Goal: Task Accomplishment & Management: Manage account settings

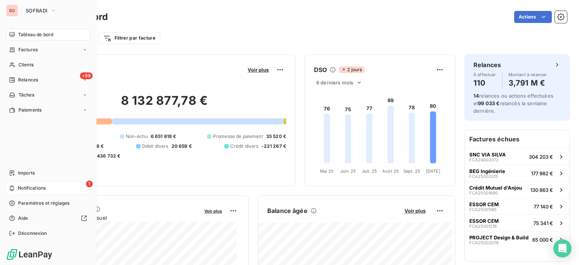
click at [49, 190] on div "1 Notifications" at bounding box center [48, 188] width 84 height 12
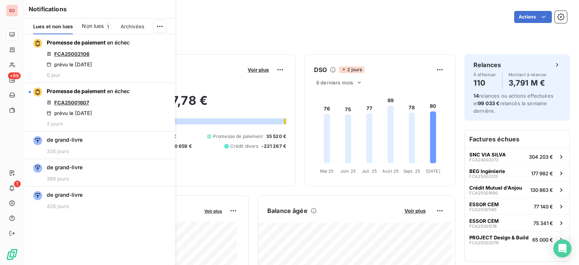
click at [253, 39] on div "Filtrer par client Filtrer par facture" at bounding box center [301, 38] width 531 height 14
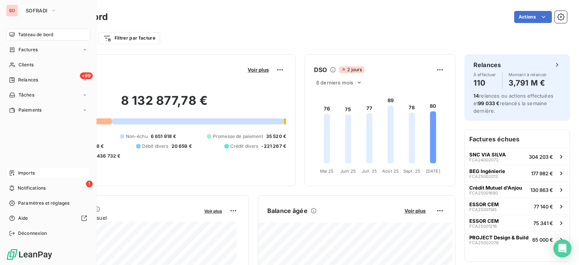
click at [29, 174] on span "Imports" at bounding box center [26, 173] width 17 height 7
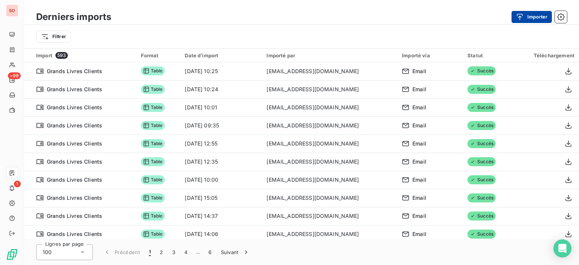
click at [525, 16] on div "button" at bounding box center [521, 17] width 11 height 8
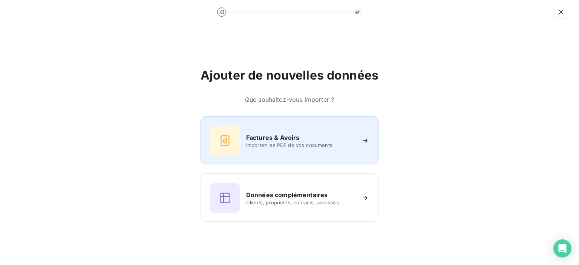
click at [262, 145] on span "Importez les PDF de vos documents" at bounding box center [300, 145] width 109 height 6
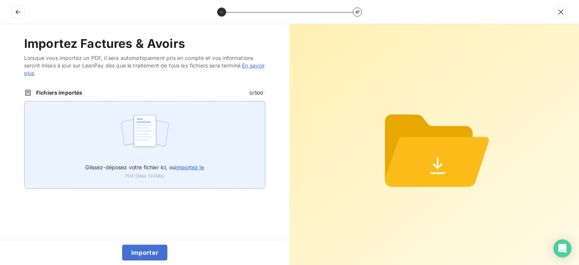
click at [190, 169] on span "importez le" at bounding box center [189, 167] width 29 height 6
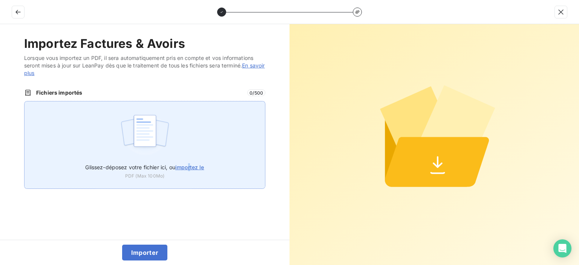
type input "C:\fakepath\FCA25002730.pdf"
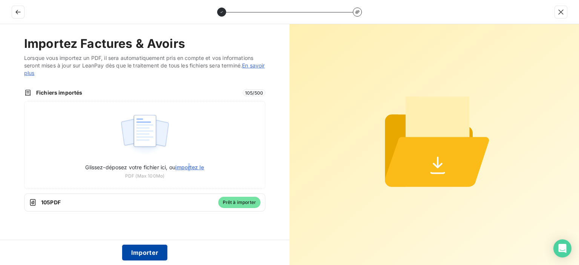
click at [137, 255] on button "Importer" at bounding box center [145, 253] width 46 height 16
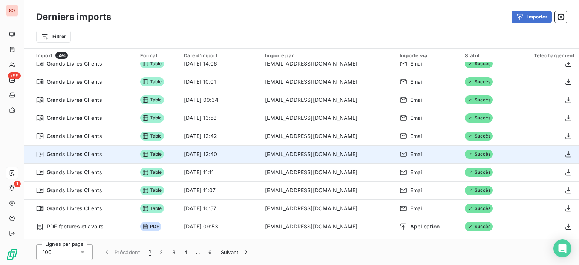
scroll to position [226, 0]
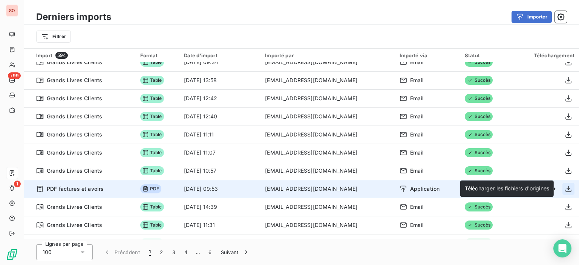
click at [566, 189] on icon "button" at bounding box center [569, 189] width 6 height 6
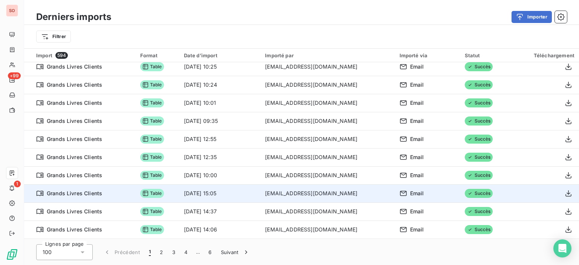
scroll to position [0, 0]
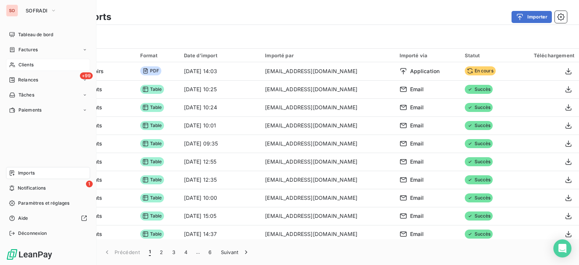
click at [28, 64] on span "Clients" at bounding box center [25, 64] width 15 height 7
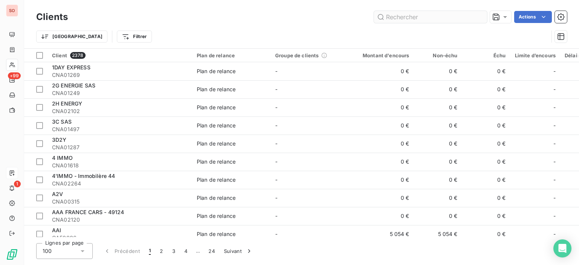
click at [442, 19] on input "text" at bounding box center [430, 17] width 113 height 12
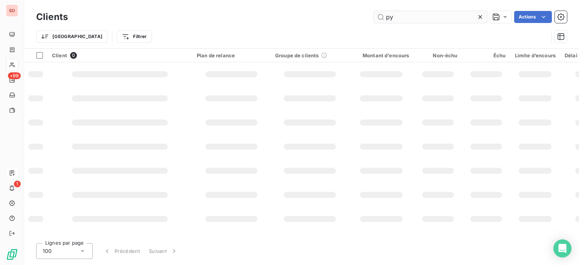
type input "p"
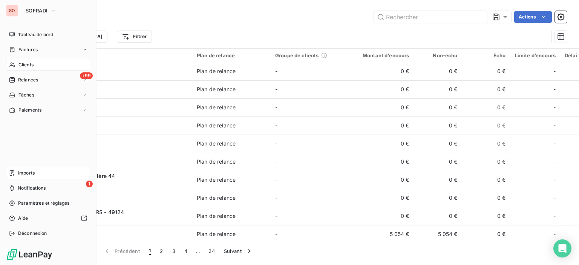
click at [16, 11] on div "SO" at bounding box center [12, 11] width 12 height 12
click at [42, 6] on button "SOFRADI" at bounding box center [41, 11] width 40 height 12
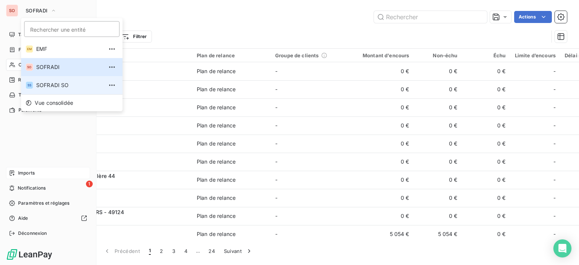
click at [35, 82] on li "SS SOFRADI SO" at bounding box center [71, 85] width 101 height 18
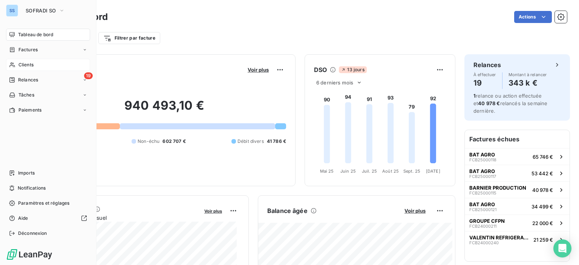
click at [32, 64] on span "Clients" at bounding box center [25, 64] width 15 height 7
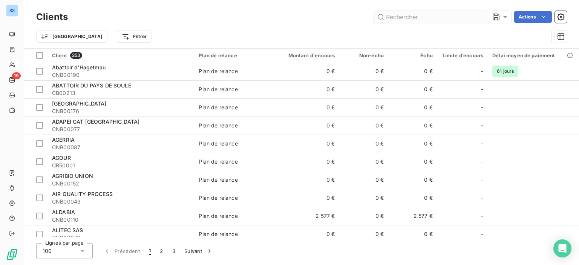
click at [402, 18] on input "text" at bounding box center [430, 17] width 113 height 12
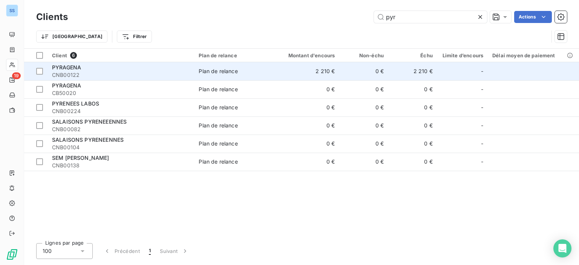
type input "pyr"
click at [229, 70] on div "Plan de relance" at bounding box center [218, 72] width 39 height 8
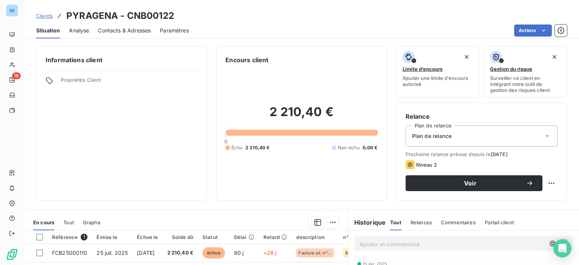
click at [114, 37] on div "Contacts & Adresses" at bounding box center [124, 31] width 53 height 16
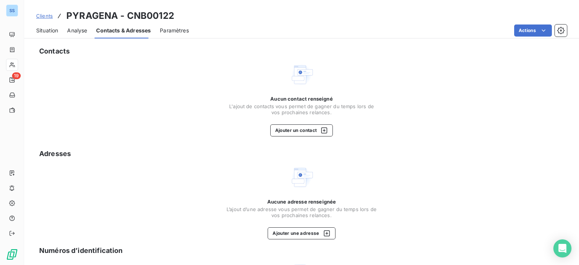
click at [45, 34] on span "Situation" at bounding box center [47, 31] width 22 height 8
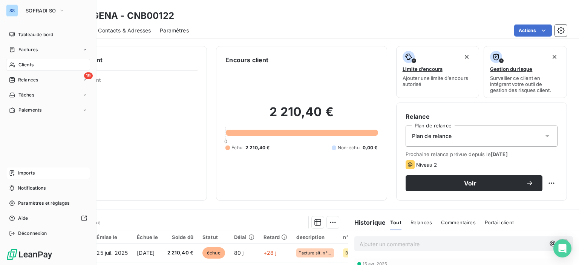
click at [31, 172] on span "Imports" at bounding box center [26, 173] width 17 height 7
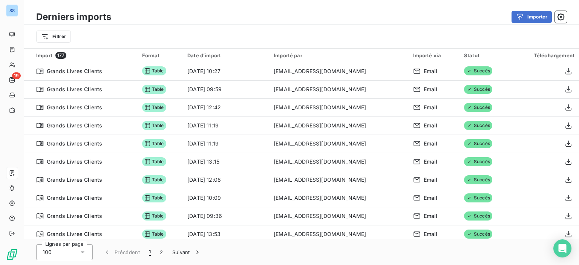
drag, startPoint x: 523, startPoint y: 21, endPoint x: 509, endPoint y: 19, distance: 14.8
click at [518, 20] on button "Importer" at bounding box center [532, 17] width 40 height 12
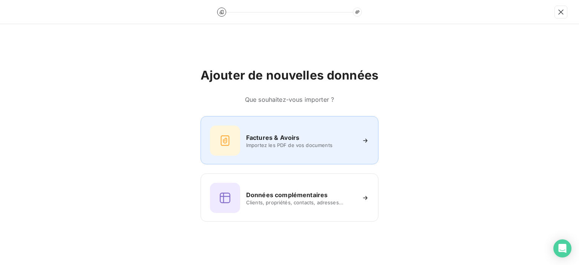
click at [319, 135] on div "Factures & Avoirs" at bounding box center [300, 137] width 109 height 9
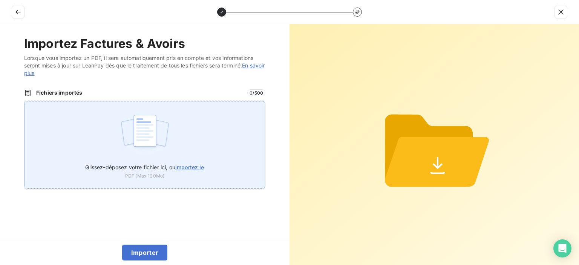
click at [191, 166] on span "importez le" at bounding box center [189, 167] width 29 height 6
click at [25, 101] on input "Glissez-déposez votre fichier ici, ou importez le" at bounding box center [24, 101] width 0 height 0
type input "C:\fakepath\FCB25000001.pdf"
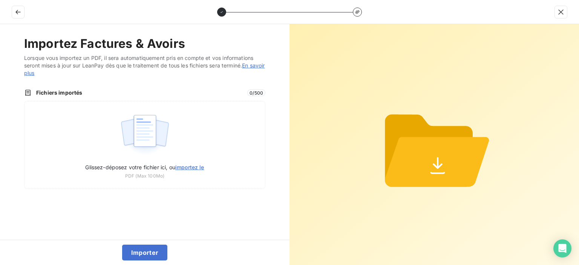
click at [386, 208] on icon at bounding box center [434, 145] width 145 height 174
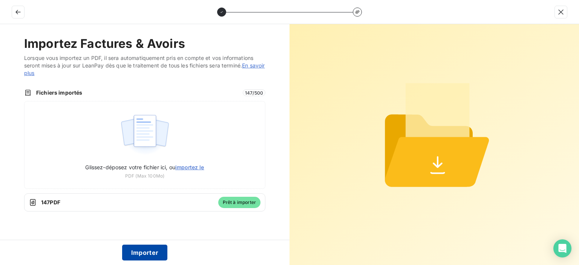
click at [148, 249] on button "Importer" at bounding box center [145, 253] width 46 height 16
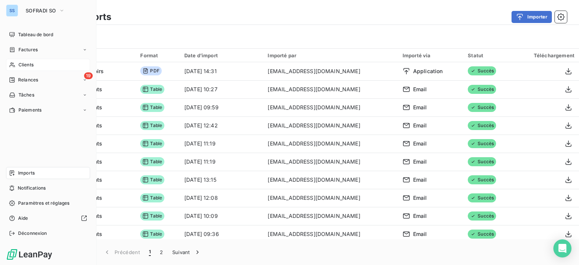
click at [22, 66] on span "Clients" at bounding box center [25, 64] width 15 height 7
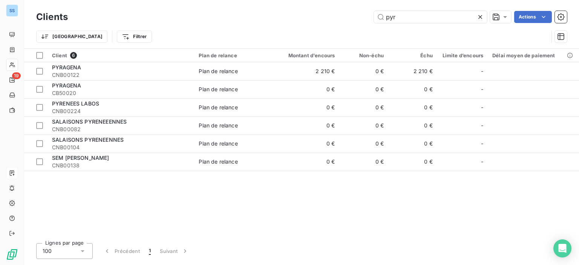
drag, startPoint x: 400, startPoint y: 18, endPoint x: 284, endPoint y: 15, distance: 116.2
click at [298, 11] on div "pyr Actions" at bounding box center [322, 17] width 490 height 12
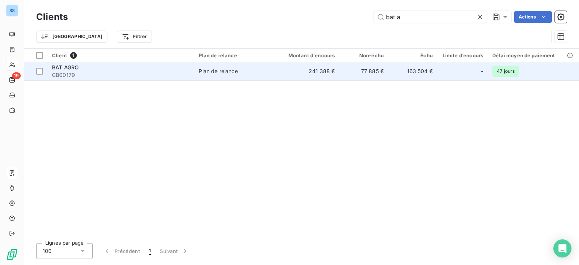
type input "bat a"
click at [270, 66] on td "Plan de relance" at bounding box center [234, 71] width 80 height 18
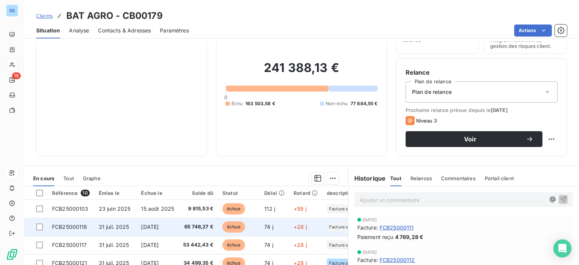
scroll to position [75, 0]
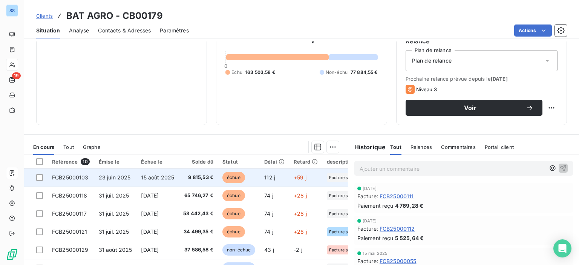
click at [213, 180] on span "9 815,53 €" at bounding box center [198, 178] width 30 height 8
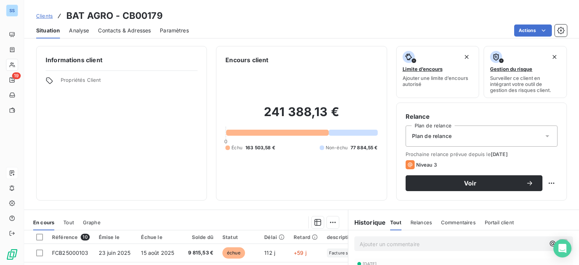
click at [119, 32] on span "Contacts & Adresses" at bounding box center [124, 31] width 53 height 8
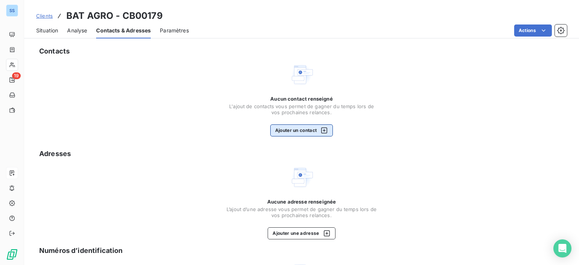
click at [324, 131] on icon "button" at bounding box center [325, 131] width 8 height 8
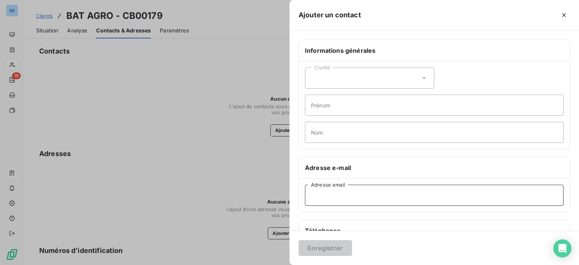
click at [335, 197] on input "Adresse email" at bounding box center [434, 195] width 259 height 21
paste input "[EMAIL_ADDRESS][DOMAIN_NAME]"
type input "[EMAIL_ADDRESS][DOMAIN_NAME]"
click at [332, 109] on input "Prénom" at bounding box center [434, 105] width 259 height 21
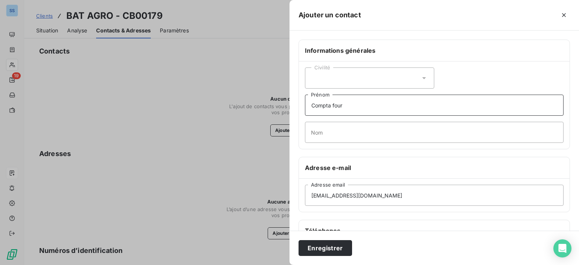
type input "Compta four"
click at [299, 240] on button "Enregistrer" at bounding box center [326, 248] width 54 height 16
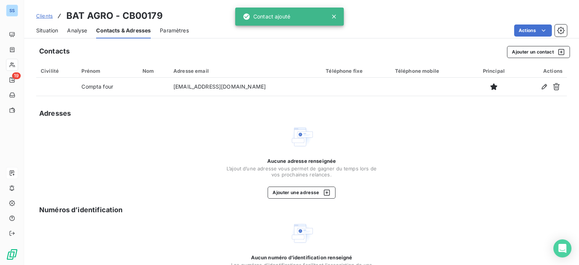
drag, startPoint x: 57, startPoint y: 33, endPoint x: 73, endPoint y: 34, distance: 15.9
click at [57, 33] on span "Situation" at bounding box center [47, 31] width 22 height 8
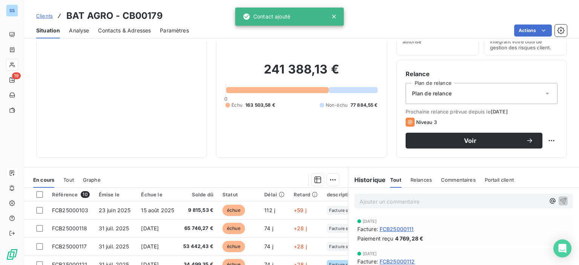
scroll to position [75, 0]
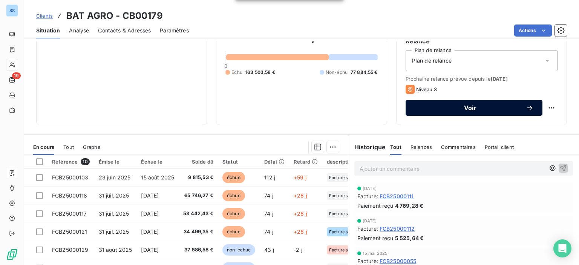
drag, startPoint x: 431, startPoint y: 106, endPoint x: 325, endPoint y: 147, distance: 113.8
click at [431, 106] on span "Voir" at bounding box center [470, 108] width 111 height 6
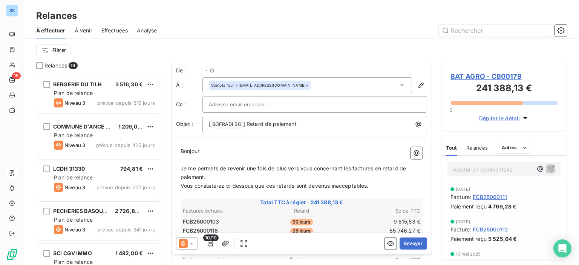
scroll to position [186, 120]
click at [190, 243] on icon at bounding box center [192, 244] width 4 height 2
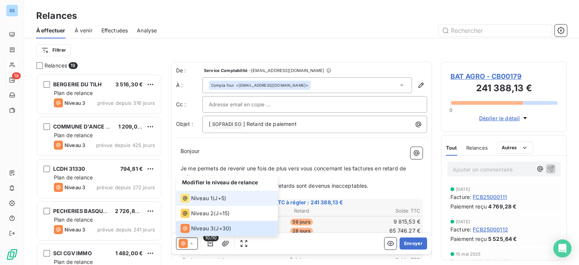
click at [195, 196] on span "Niveau 1" at bounding box center [201, 199] width 21 height 8
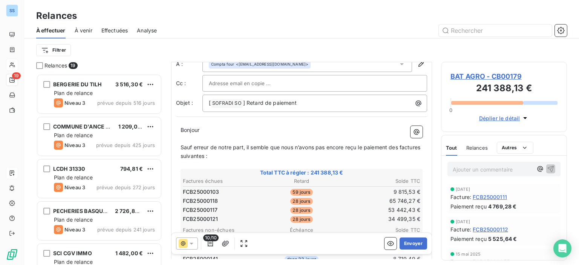
scroll to position [38, 0]
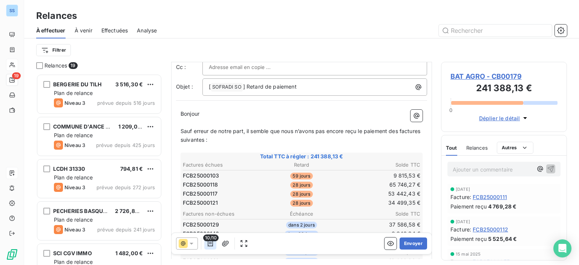
click at [207, 247] on icon "button" at bounding box center [211, 244] width 8 height 8
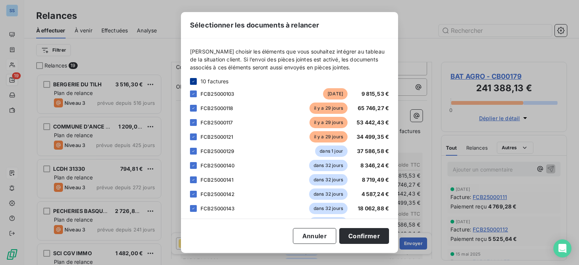
click at [193, 78] on div at bounding box center [193, 81] width 7 height 7
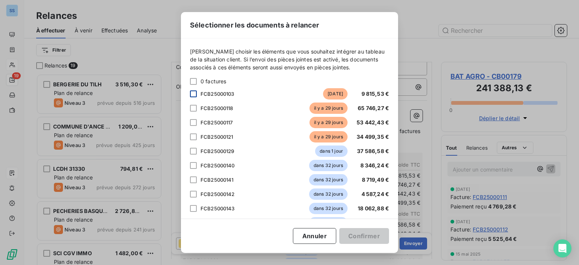
click at [193, 95] on div at bounding box center [193, 94] width 7 height 7
click at [192, 106] on div at bounding box center [193, 108] width 7 height 7
click at [193, 122] on div at bounding box center [193, 122] width 7 height 7
click at [195, 135] on div at bounding box center [193, 137] width 7 height 7
drag, startPoint x: 363, startPoint y: 240, endPoint x: 279, endPoint y: 220, distance: 86.6
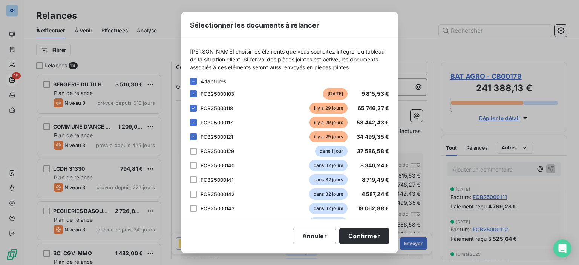
click at [362, 240] on button "Confirmer" at bounding box center [364, 236] width 50 height 16
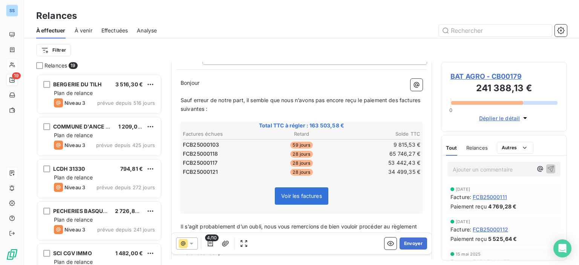
scroll to position [113, 0]
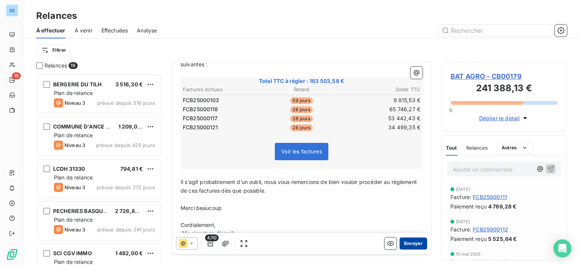
click at [408, 243] on button "Envoyer" at bounding box center [414, 244] width 28 height 12
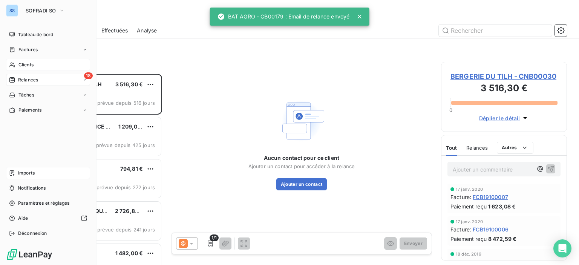
click at [20, 61] on span "Clients" at bounding box center [25, 64] width 15 height 7
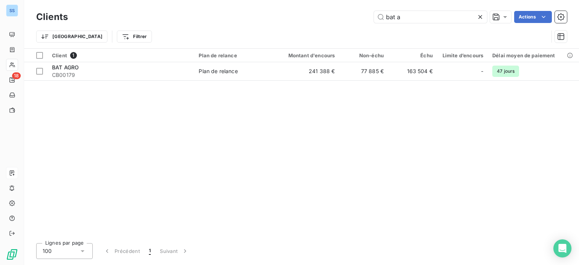
drag, startPoint x: 404, startPoint y: 17, endPoint x: 284, endPoint y: 21, distance: 120.7
click at [292, 12] on div "bat a Actions" at bounding box center [322, 17] width 490 height 12
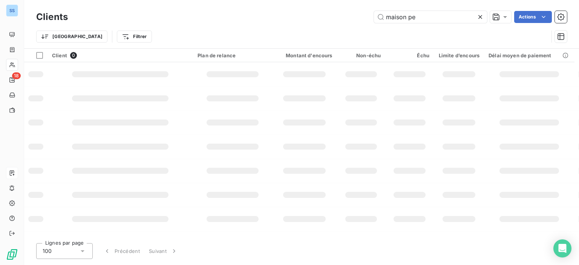
type input "maison pe"
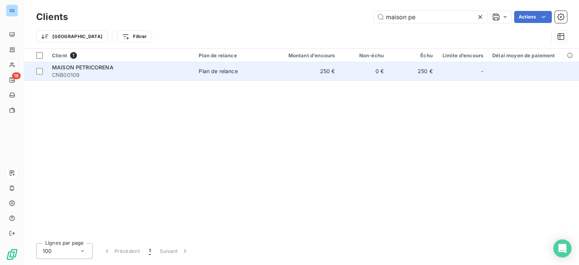
click at [172, 72] on span "CNB00109" at bounding box center [121, 75] width 138 height 8
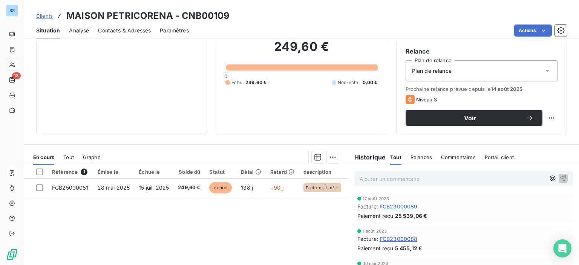
scroll to position [20, 0]
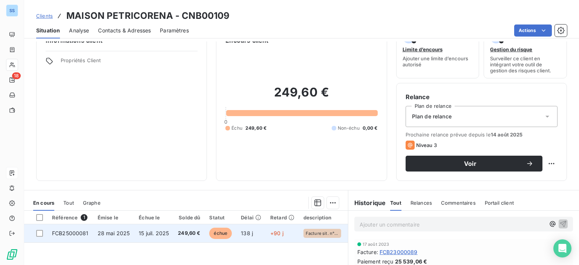
click at [198, 230] on span "249,60 €" at bounding box center [189, 234] width 22 height 8
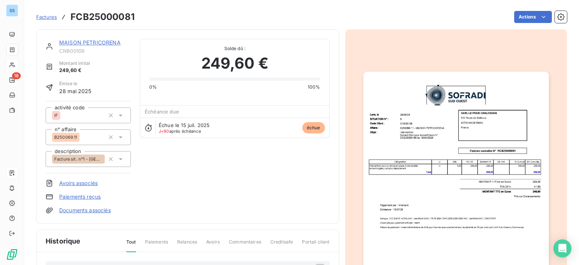
click at [83, 45] on link "MAISON PETRICORENA" at bounding box center [89, 42] width 61 height 6
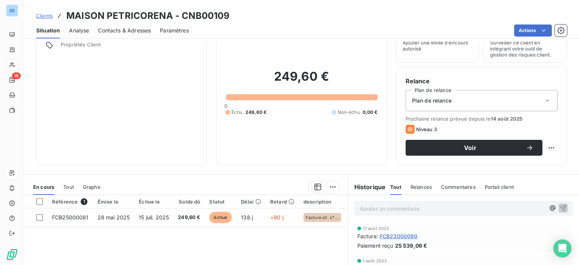
scroll to position [75, 0]
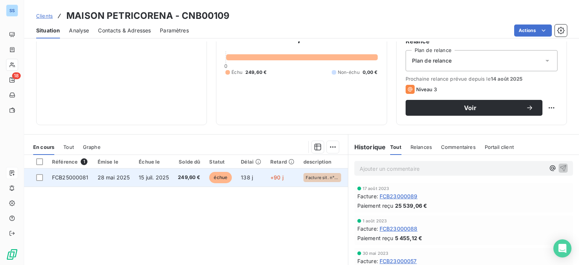
click at [185, 181] on td "249,60 €" at bounding box center [188, 178] width 31 height 18
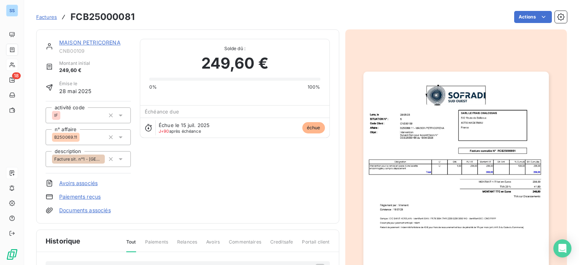
click at [412, 164] on img "button" at bounding box center [457, 203] width 186 height 262
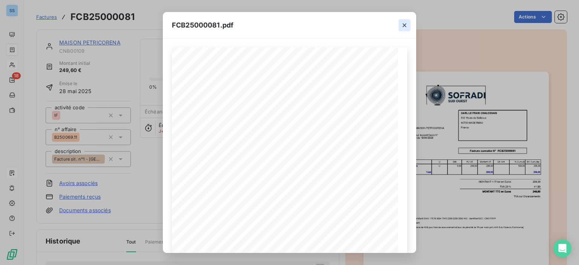
click at [404, 23] on icon "button" at bounding box center [405, 25] width 8 height 8
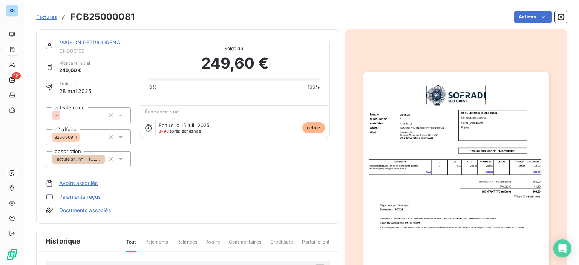
click at [79, 43] on link "MAISON PETRICORENA" at bounding box center [89, 42] width 61 height 6
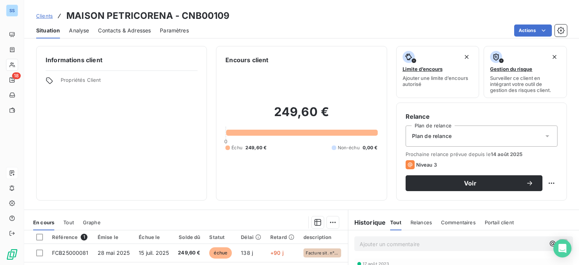
click at [106, 34] on div "Contacts & Adresses" at bounding box center [124, 31] width 53 height 16
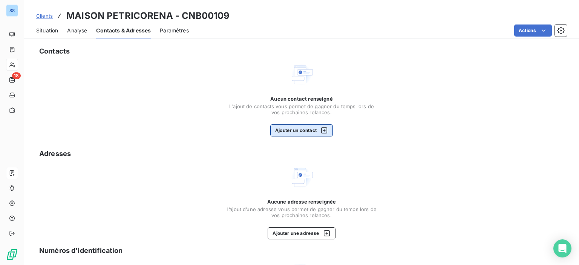
click at [318, 126] on button "Ajouter un contact" at bounding box center [301, 130] width 63 height 12
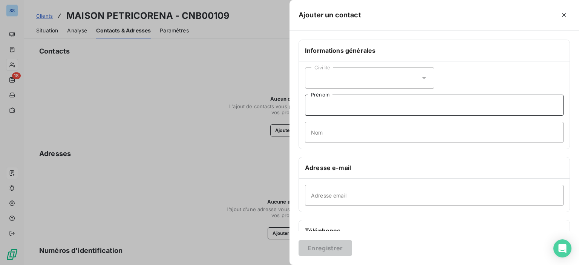
click at [332, 103] on input "Prénom" at bounding box center [434, 105] width 259 height 21
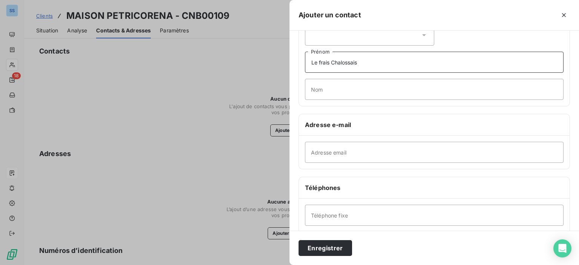
scroll to position [75, 0]
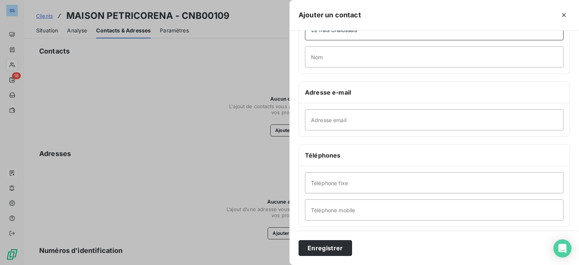
type input "Le frais Chalossais"
click at [342, 124] on input "Adresse email" at bounding box center [434, 119] width 259 height 21
type input "[EMAIL_ADDRESS][DOMAIN_NAME]"
click at [357, 180] on input "Téléphone fixe" at bounding box center [434, 182] width 259 height 21
click at [357, 180] on input "0" at bounding box center [434, 182] width 259 height 21
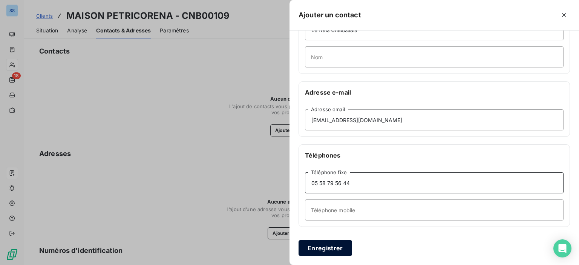
type input "05 58 79 56 44"
click at [305, 247] on button "Enregistrer" at bounding box center [326, 248] width 54 height 16
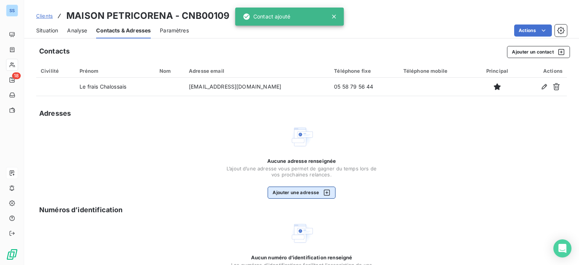
click at [323, 193] on icon "button" at bounding box center [327, 193] width 8 height 8
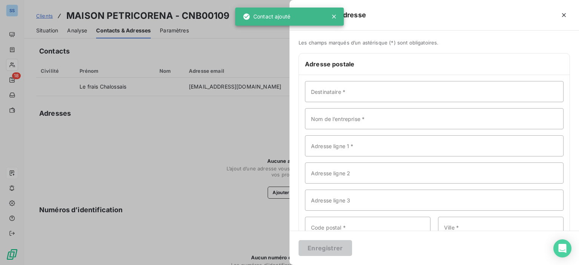
click at [223, 142] on div at bounding box center [289, 132] width 579 height 265
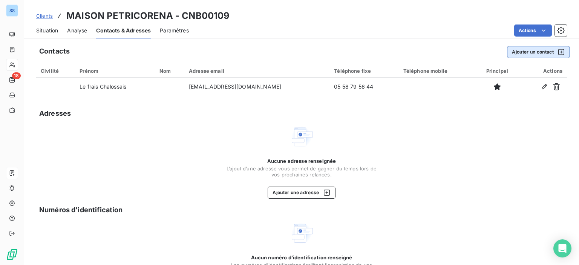
click at [522, 53] on button "Ajouter un contact" at bounding box center [538, 52] width 63 height 12
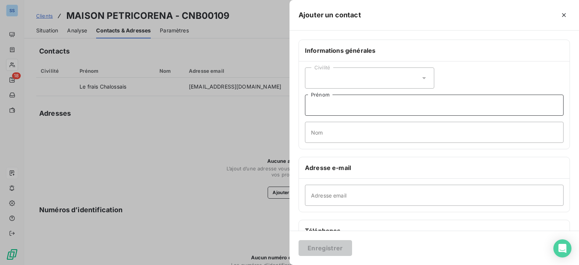
click at [359, 107] on input "Prénom" at bounding box center [434, 105] width 259 height 21
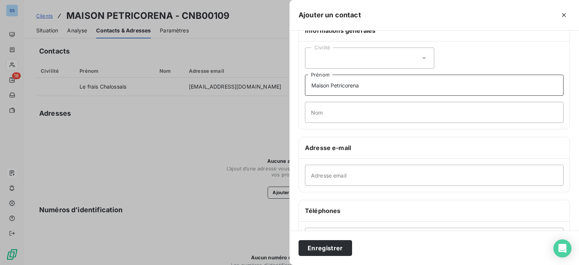
scroll to position [38, 0]
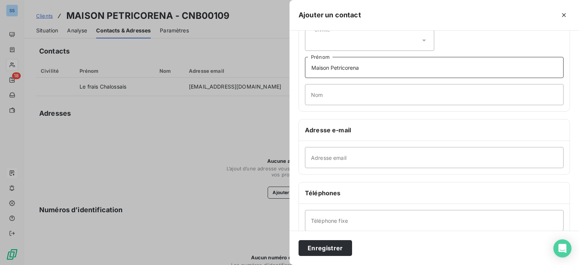
type input "Maison Petricorena"
click at [350, 217] on input "Téléphone fixe" at bounding box center [434, 220] width 259 height 21
type input "05 59 37 41 36"
click at [333, 253] on button "Enregistrer" at bounding box center [326, 248] width 54 height 16
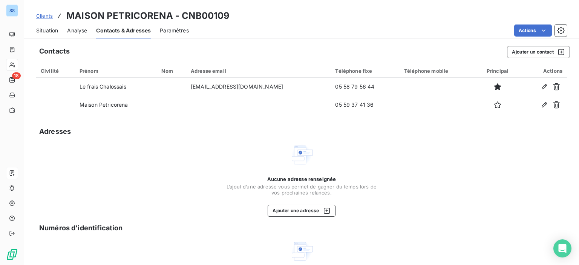
click at [51, 30] on span "Situation" at bounding box center [47, 31] width 22 height 8
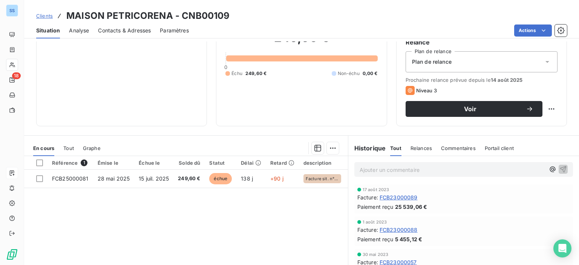
scroll to position [75, 0]
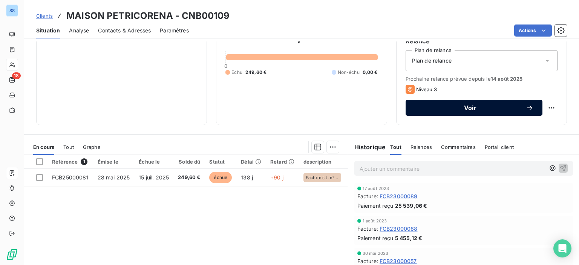
click at [490, 107] on span "Voir" at bounding box center [470, 108] width 111 height 6
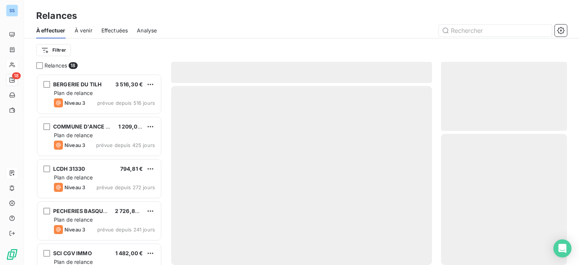
scroll to position [186, 120]
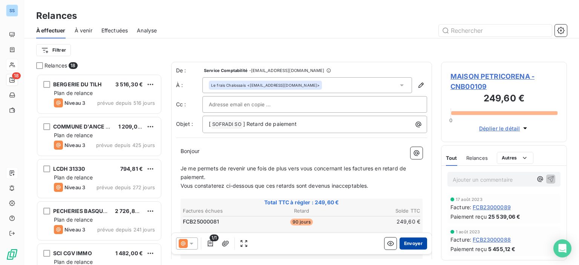
click at [403, 245] on button "Envoyer" at bounding box center [414, 244] width 28 height 12
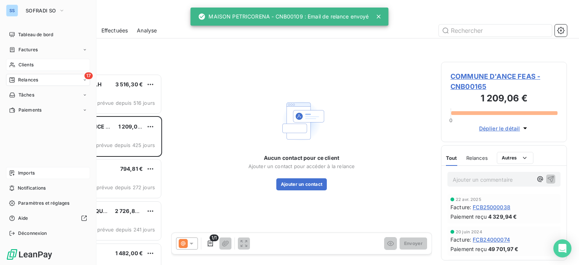
click at [23, 63] on span "Clients" at bounding box center [25, 64] width 15 height 7
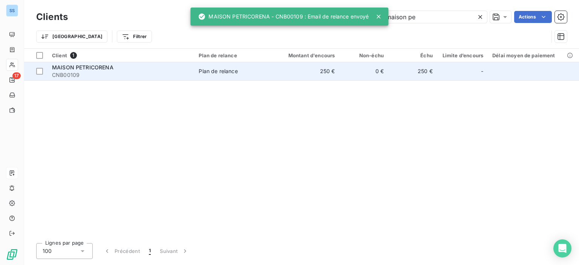
click at [128, 68] on div "MAISON PETRICORENA" at bounding box center [121, 68] width 138 height 8
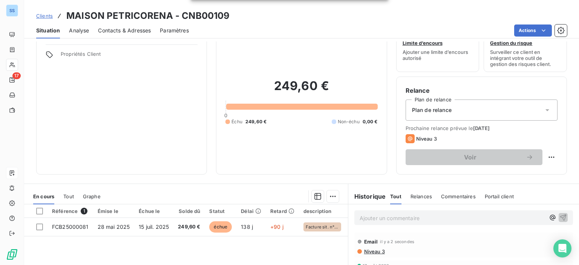
scroll to position [38, 0]
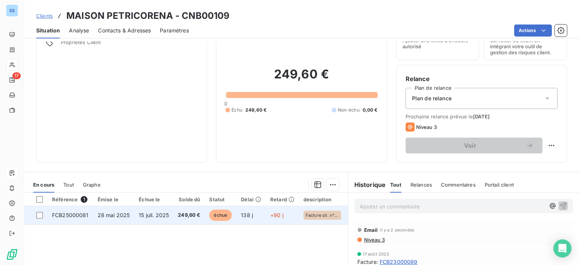
click at [273, 215] on span "+90 j" at bounding box center [276, 215] width 13 height 6
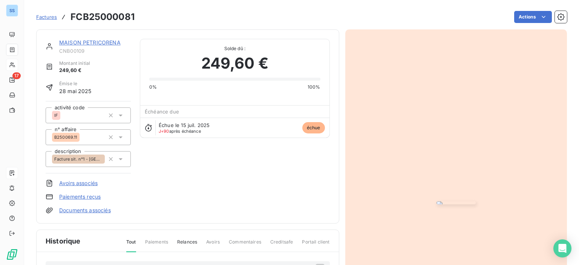
click at [451, 201] on img "button" at bounding box center [456, 202] width 39 height 3
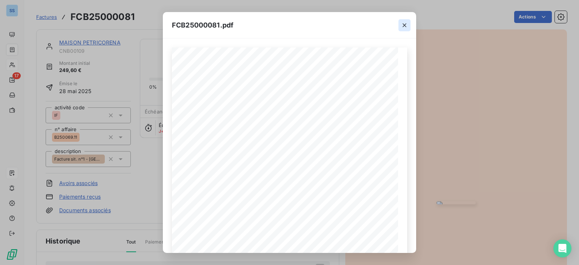
click at [406, 25] on icon "button" at bounding box center [405, 25] width 8 height 8
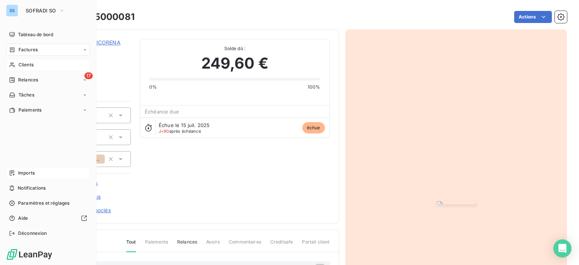
click at [38, 64] on div "Clients" at bounding box center [48, 65] width 84 height 12
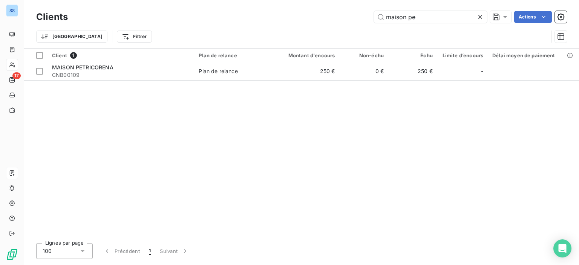
drag, startPoint x: 434, startPoint y: 19, endPoint x: 288, endPoint y: 6, distance: 147.0
click at [294, 3] on div "Clients maison pe Actions Trier Filtrer" at bounding box center [301, 24] width 555 height 48
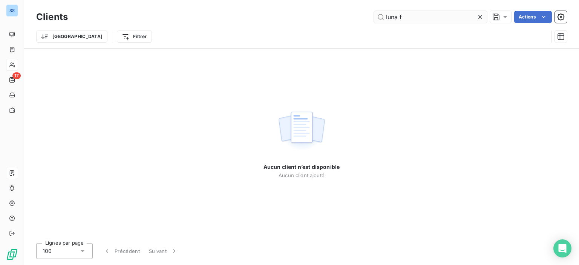
click at [413, 17] on input "luna f" at bounding box center [430, 17] width 113 height 12
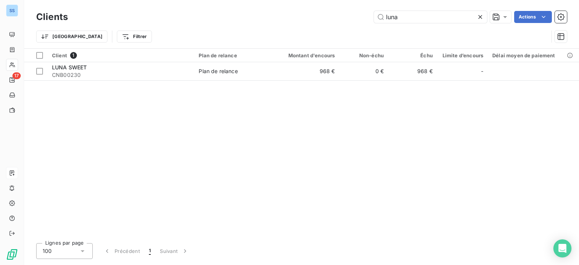
type input "luna"
drag, startPoint x: 404, startPoint y: 13, endPoint x: 311, endPoint y: 17, distance: 92.8
click at [314, 15] on div "luna Actions" at bounding box center [322, 17] width 490 height 12
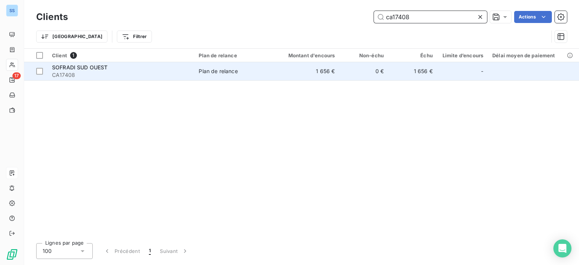
type input "ca17408"
click at [299, 77] on td "1 656 €" at bounding box center [307, 71] width 66 height 18
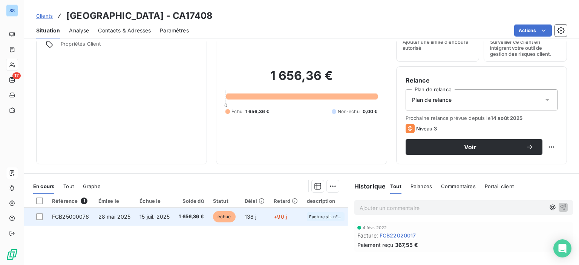
scroll to position [113, 0]
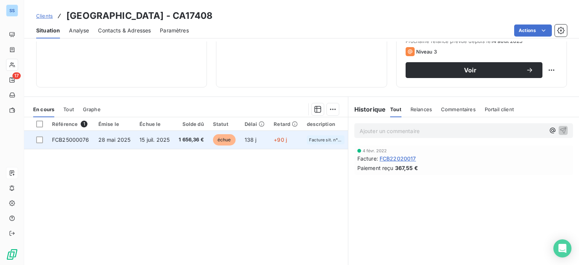
click at [168, 143] on span "15 juil. 2025" at bounding box center [155, 140] width 30 height 6
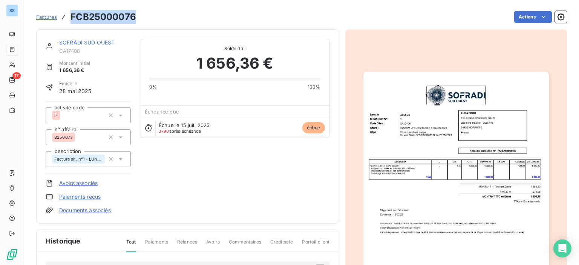
drag, startPoint x: 129, startPoint y: 20, endPoint x: 71, endPoint y: 18, distance: 58.5
click at [71, 18] on h3 "FCB25000076" at bounding box center [104, 17] width 66 height 14
copy h3 "FCB25000076"
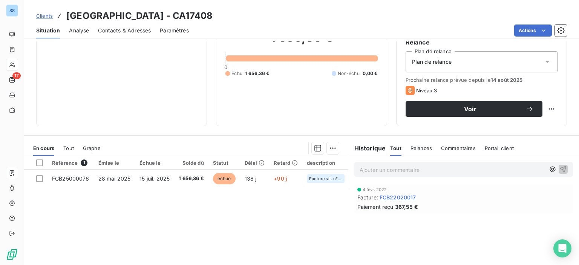
scroll to position [75, 0]
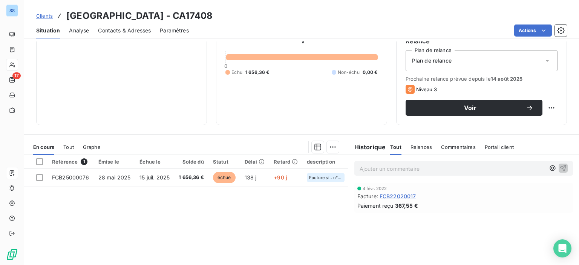
click at [283, 187] on div "Référence 1 Émise le Échue le Solde dû Statut Délai Retard description n° affai…" at bounding box center [186, 227] width 324 height 145
click at [427, 117] on div "Relance Plan de relance Plan de relance Prochaine relance prévue depuis le [DAT…" at bounding box center [481, 76] width 171 height 98
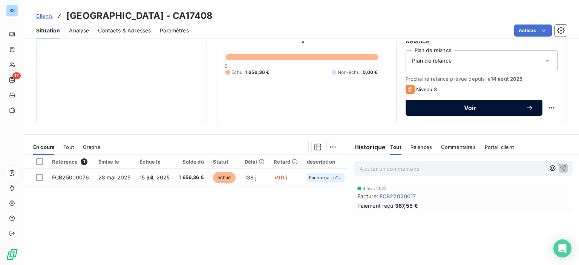
click at [422, 108] on span "Voir" at bounding box center [470, 108] width 111 height 6
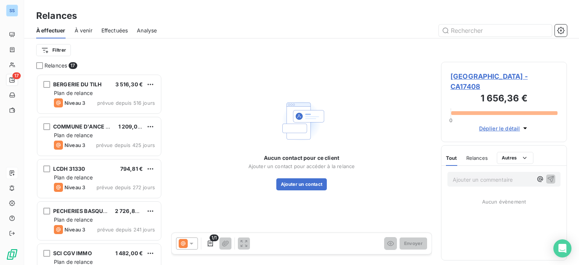
scroll to position [186, 120]
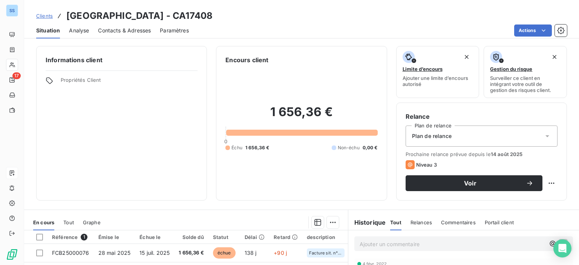
click at [108, 25] on div "Contacts & Adresses" at bounding box center [124, 31] width 53 height 16
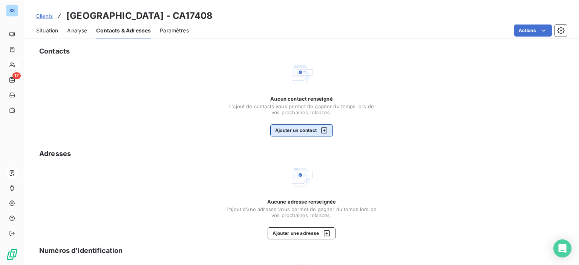
click at [321, 129] on icon "button" at bounding box center [325, 131] width 8 height 8
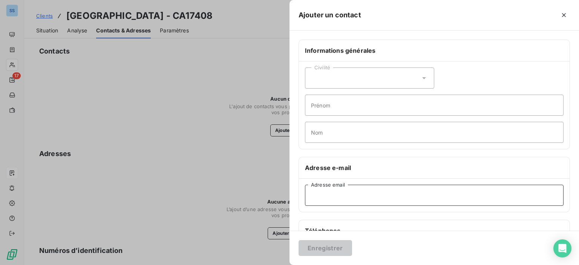
click at [339, 192] on input "Adresse email" at bounding box center [434, 195] width 259 height 21
paste input ""[PERSON_NAME][EMAIL_ADDRESS][DOMAIN_NAME]" <[DOMAIN_NAME][EMAIL_ADDRESS][DOMAI…"
drag, startPoint x: 380, startPoint y: 196, endPoint x: 237, endPoint y: 194, distance: 142.6
click at [233, 265] on div "Ajouter un contact Informations générales Civilité Prénom Nom Adresse e-mail "[…" at bounding box center [289, 265] width 579 height 0
drag, startPoint x: 399, startPoint y: 198, endPoint x: 389, endPoint y: 197, distance: 10.2
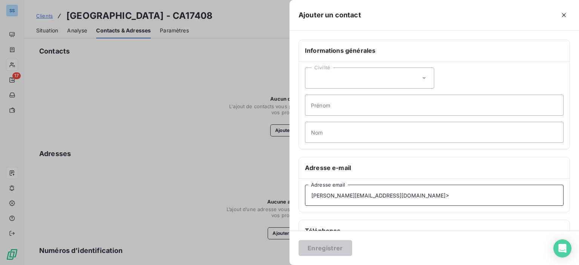
click at [399, 198] on input "[PERSON_NAME][EMAIL_ADDRESS][DOMAIN_NAME]>" at bounding box center [434, 195] width 259 height 21
type input "[PERSON_NAME][EMAIL_ADDRESS][DOMAIN_NAME]"
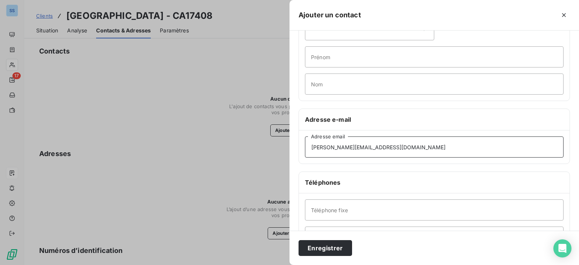
scroll to position [75, 0]
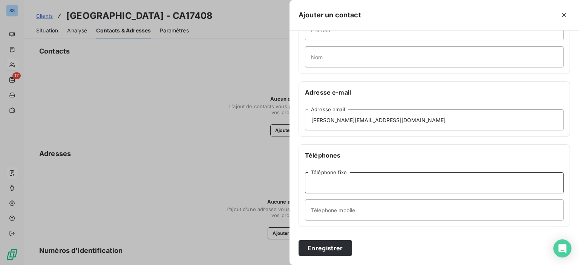
paste input "01 84 67 12 79"
type input "01 84 67 12 79"
drag, startPoint x: 341, startPoint y: 252, endPoint x: 335, endPoint y: 247, distance: 7.8
click at [341, 252] on button "Enregistrer" at bounding box center [326, 248] width 54 height 16
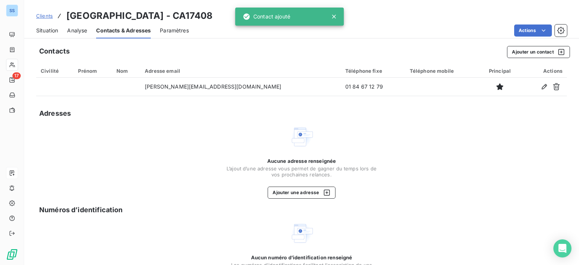
click at [52, 31] on span "Situation" at bounding box center [47, 31] width 22 height 8
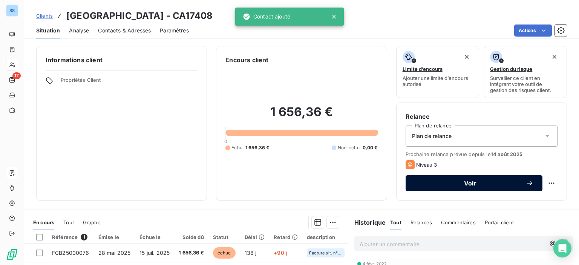
click at [438, 187] on button "Voir" at bounding box center [474, 183] width 137 height 16
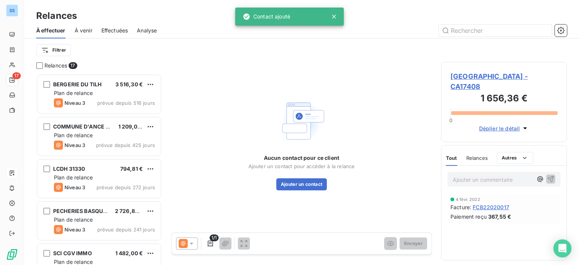
scroll to position [186, 120]
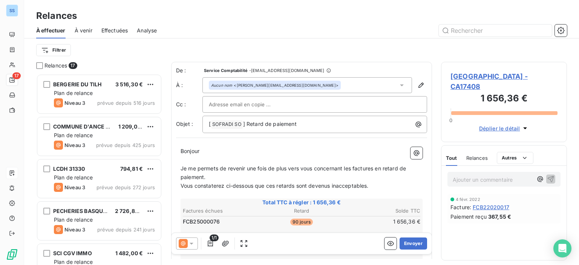
click at [188, 242] on icon at bounding box center [192, 244] width 8 height 8
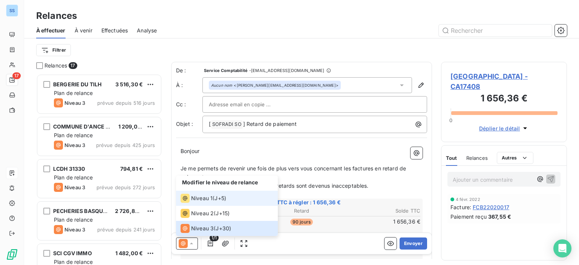
click at [195, 194] on div "Niveau 1" at bounding box center [197, 198] width 32 height 9
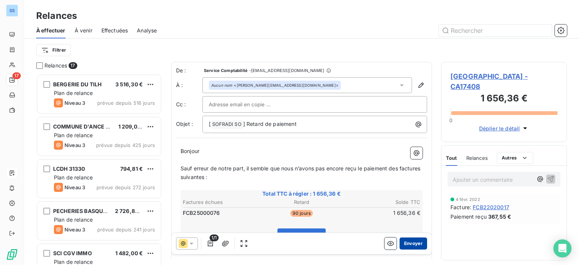
click at [405, 243] on button "Envoyer" at bounding box center [414, 244] width 28 height 12
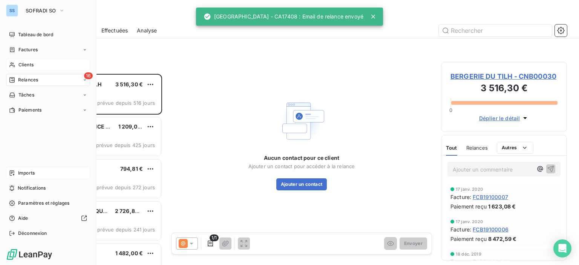
click at [22, 66] on span "Clients" at bounding box center [25, 64] width 15 height 7
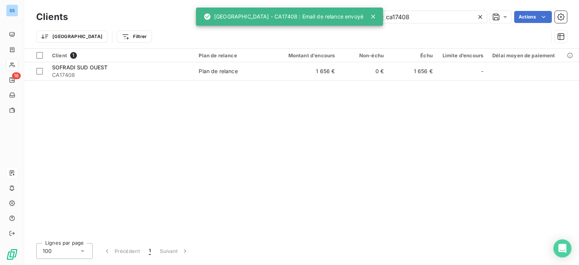
click at [482, 17] on icon at bounding box center [481, 17] width 8 height 8
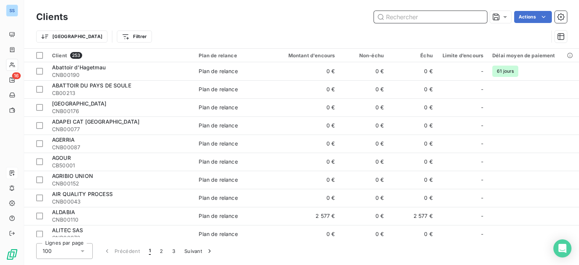
click at [424, 15] on input "text" at bounding box center [430, 17] width 113 height 12
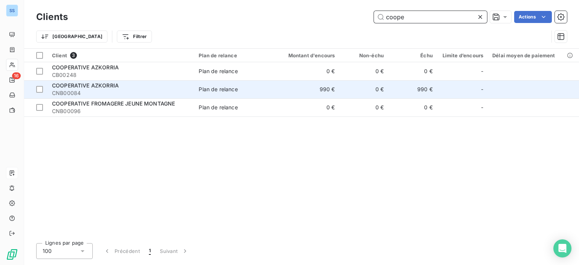
type input "coope"
click at [308, 86] on td "990 €" at bounding box center [307, 89] width 66 height 18
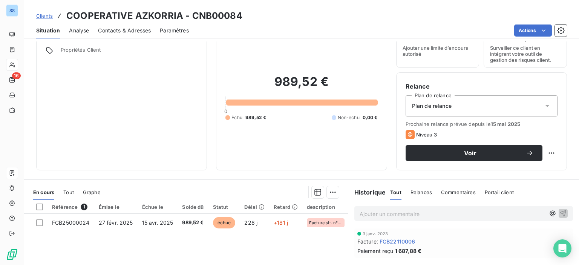
scroll to position [75, 0]
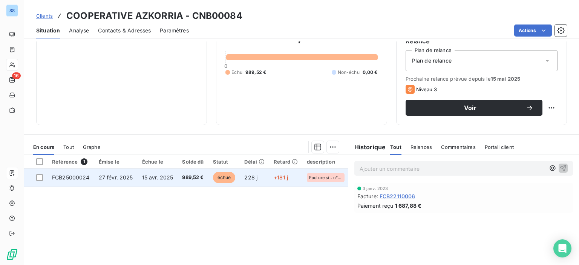
click at [265, 178] on td "228 j" at bounding box center [254, 178] width 29 height 18
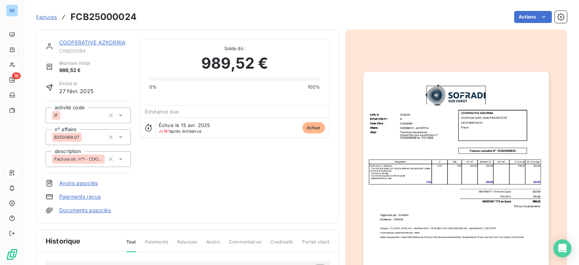
click at [71, 40] on link "COOPERATIVE AZKORRIA" at bounding box center [92, 42] width 66 height 6
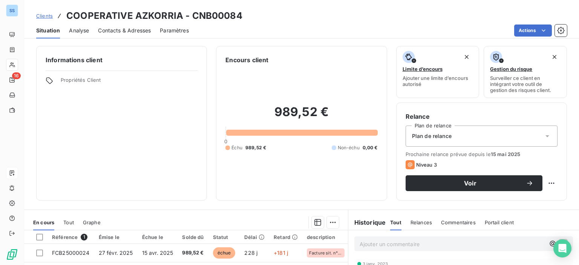
click at [127, 31] on span "Contacts & Adresses" at bounding box center [124, 31] width 53 height 8
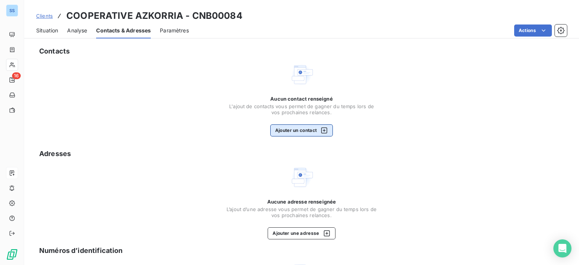
click at [285, 130] on button "Ajouter un contact" at bounding box center [301, 130] width 63 height 12
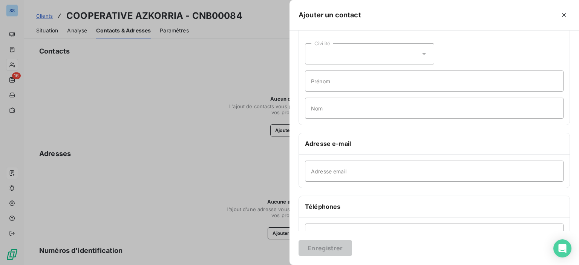
scroll to position [75, 0]
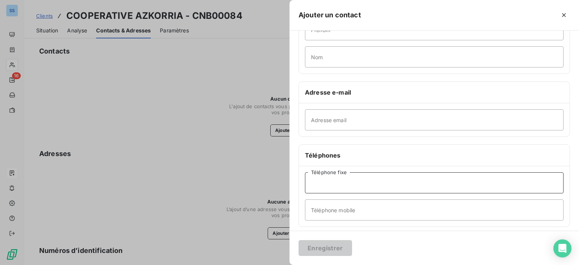
click at [345, 183] on input "Téléphone fixe" at bounding box center [434, 182] width 259 height 21
type input "05 59 28 17 16"
click at [319, 248] on button "Enregistrer" at bounding box center [326, 248] width 54 height 16
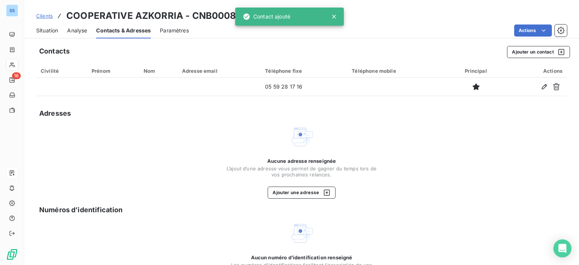
click at [51, 33] on span "Situation" at bounding box center [47, 31] width 22 height 8
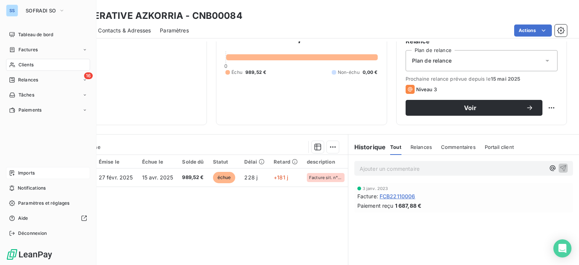
click at [31, 65] on span "Clients" at bounding box center [25, 64] width 15 height 7
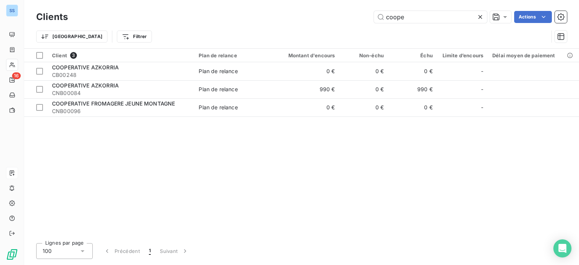
drag, startPoint x: 424, startPoint y: 18, endPoint x: 316, endPoint y: 27, distance: 108.2
click at [327, 24] on div "Clients coope Actions" at bounding box center [301, 17] width 531 height 16
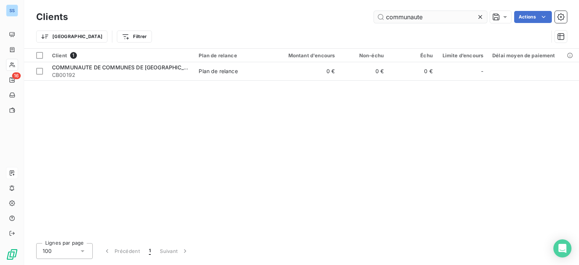
click at [436, 14] on input "communaute" at bounding box center [430, 17] width 113 height 12
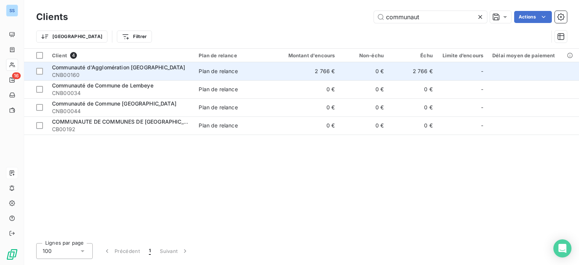
type input "communaut"
click at [142, 74] on span "CNB00160" at bounding box center [121, 75] width 138 height 8
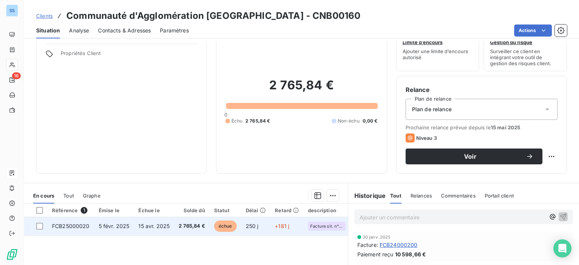
scroll to position [38, 0]
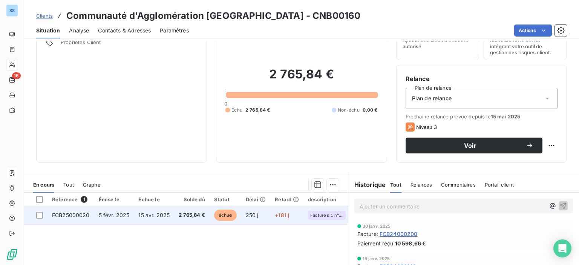
click at [168, 218] on td "15 avr. 2025" at bounding box center [154, 215] width 40 height 18
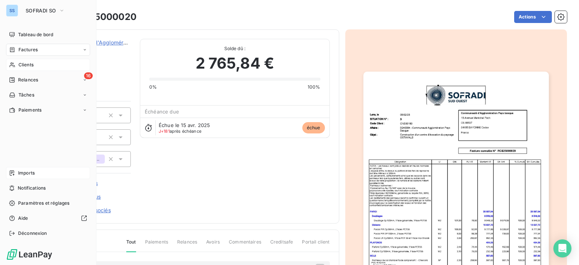
click at [28, 63] on span "Clients" at bounding box center [25, 64] width 15 height 7
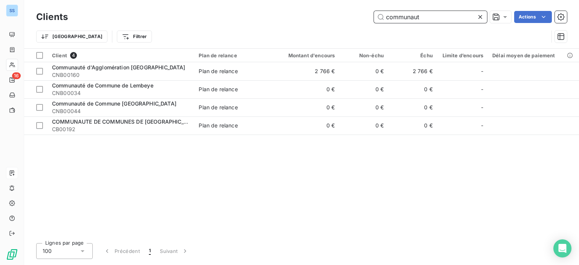
drag, startPoint x: 427, startPoint y: 17, endPoint x: 286, endPoint y: 8, distance: 140.9
click at [288, 6] on div "Clients communaut Actions Trier Filtrer" at bounding box center [301, 24] width 555 height 48
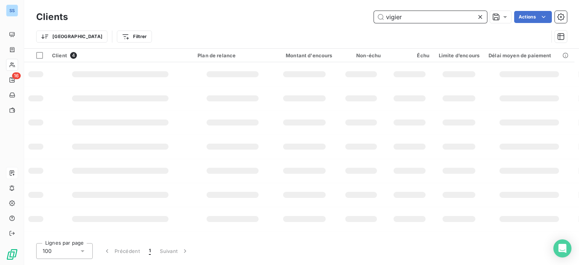
type input "vigier"
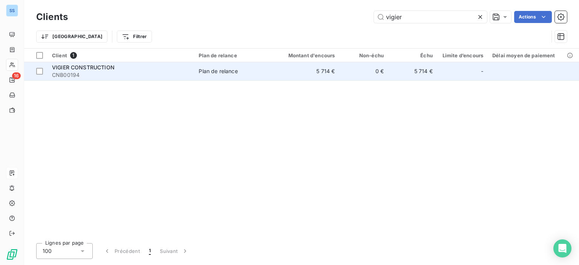
click at [155, 75] on span "CNB00194" at bounding box center [121, 75] width 138 height 8
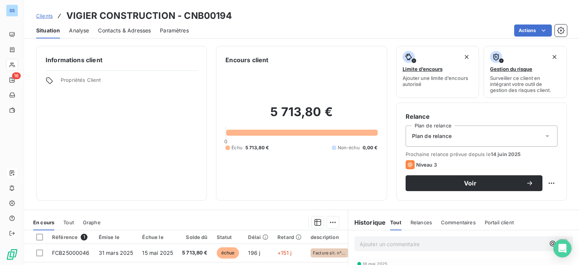
scroll to position [133, 0]
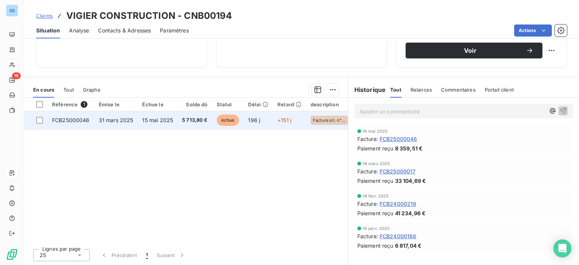
click at [176, 114] on td "15 mai 2025" at bounding box center [158, 120] width 40 height 18
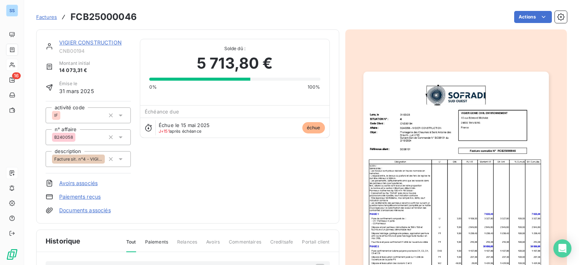
click at [75, 41] on link "VIGIER CONSTRUCTION" at bounding box center [90, 42] width 63 height 6
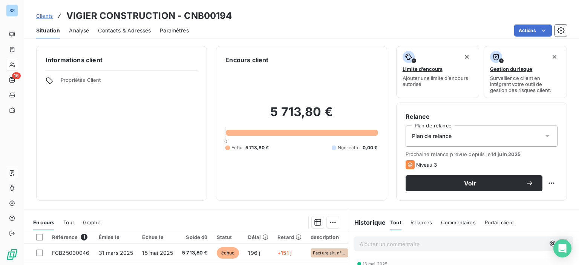
click at [135, 28] on span "Contacts & Adresses" at bounding box center [124, 31] width 53 height 8
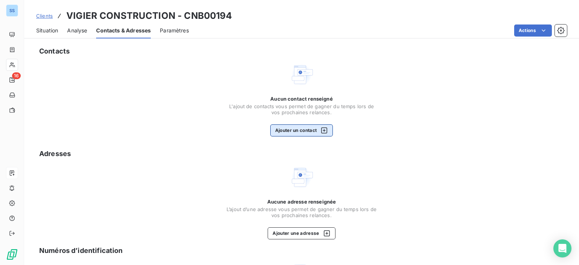
click at [325, 127] on icon "button" at bounding box center [325, 131] width 8 height 8
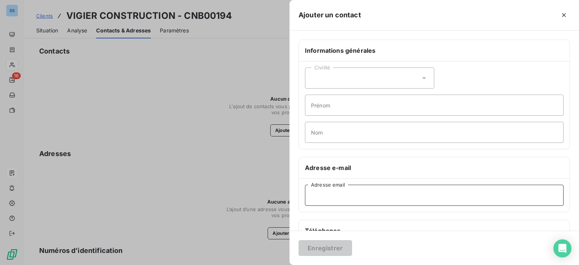
click at [353, 203] on input "Adresse email" at bounding box center [434, 195] width 259 height 21
paste input ""[EMAIL_ADDRESS][DOMAIN_NAME]" <[DOMAIN_NAME][EMAIL_ADDRESS][DOMAIN_NAME]>"
drag, startPoint x: 416, startPoint y: 195, endPoint x: 205, endPoint y: 183, distance: 211.9
click at [201, 265] on div "Ajouter un contact Informations générales Civilité Prénom Nom Adresse e-mail "[…" at bounding box center [289, 265] width 579 height 0
click at [420, 196] on input "[EMAIL_ADDRESS][DOMAIN_NAME]>" at bounding box center [434, 195] width 259 height 21
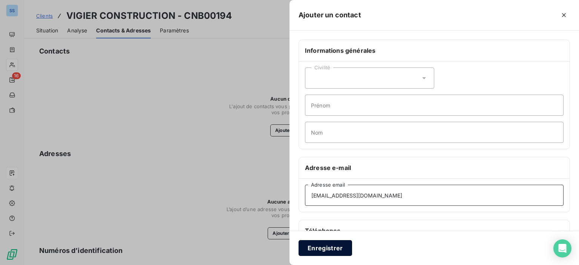
type input "[EMAIL_ADDRESS][DOMAIN_NAME]"
drag, startPoint x: 319, startPoint y: 247, endPoint x: 305, endPoint y: 247, distance: 14.3
click at [319, 247] on button "Enregistrer" at bounding box center [326, 248] width 54 height 16
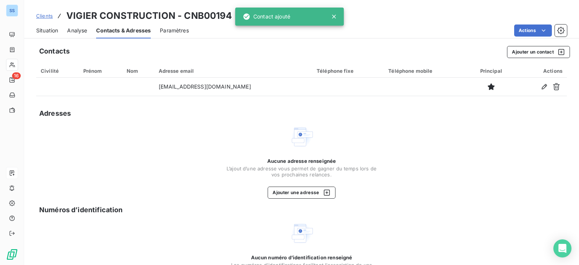
click at [53, 29] on span "Situation" at bounding box center [47, 31] width 22 height 8
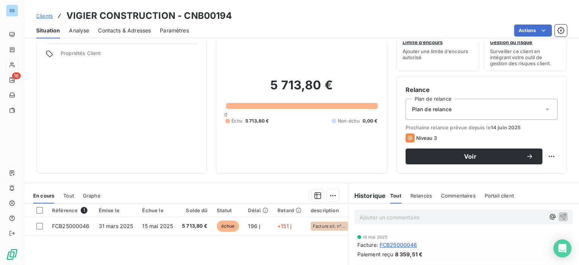
scroll to position [75, 0]
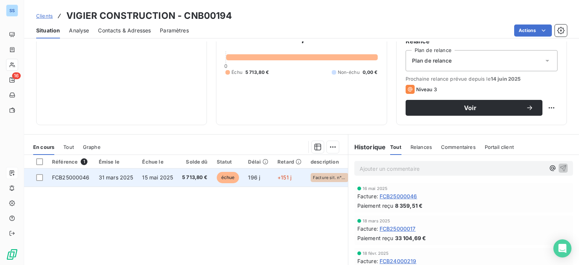
click at [250, 178] on span "196 j" at bounding box center [254, 177] width 12 height 6
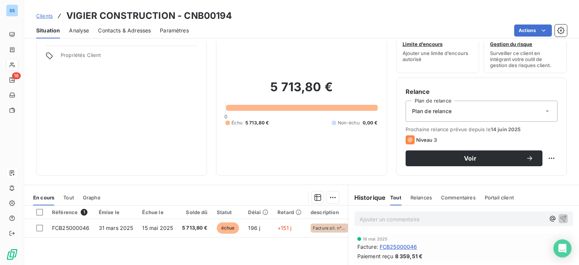
scroll to position [38, 0]
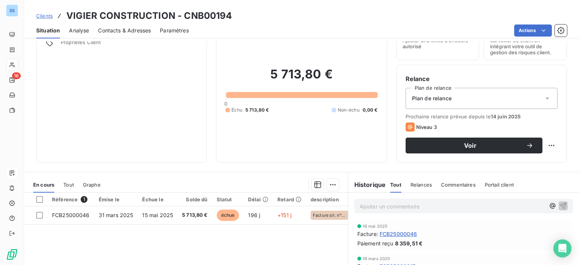
click at [111, 27] on span "Contacts & Adresses" at bounding box center [124, 31] width 53 height 8
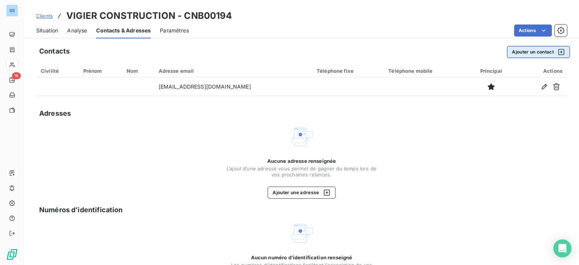
click at [558, 52] on icon "button" at bounding box center [562, 52] width 8 height 8
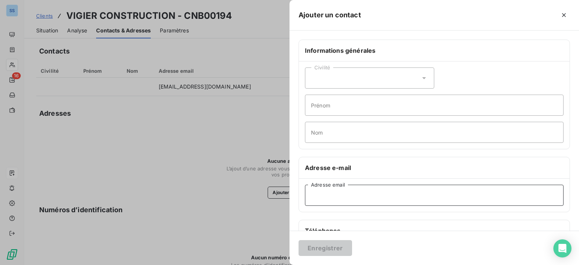
paste input ""[PERSON_NAME][EMAIL_ADDRESS][DOMAIN_NAME]" <[DOMAIN_NAME][EMAIL_ADDRESS][DOMAI…"
drag, startPoint x: 414, startPoint y: 193, endPoint x: 242, endPoint y: 189, distance: 172.8
click at [244, 265] on div "Ajouter un contact Informations générales Civilité Prénom Nom Adresse e-mail "[…" at bounding box center [289, 265] width 579 height 0
click at [416, 198] on input "[PERSON_NAME][EMAIL_ADDRESS][DOMAIN_NAME]>" at bounding box center [434, 195] width 259 height 21
type input "[PERSON_NAME][EMAIL_ADDRESS][DOMAIN_NAME]"
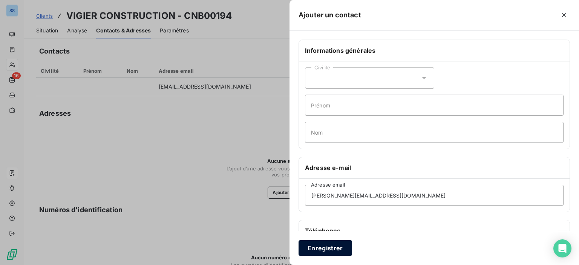
drag, startPoint x: 318, startPoint y: 254, endPoint x: 314, endPoint y: 253, distance: 3.8
click at [318, 253] on button "Enregistrer" at bounding box center [326, 248] width 54 height 16
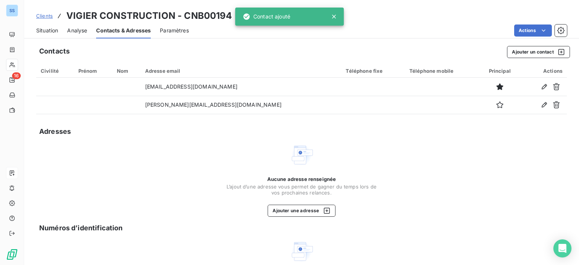
click at [44, 28] on span "Situation" at bounding box center [47, 31] width 22 height 8
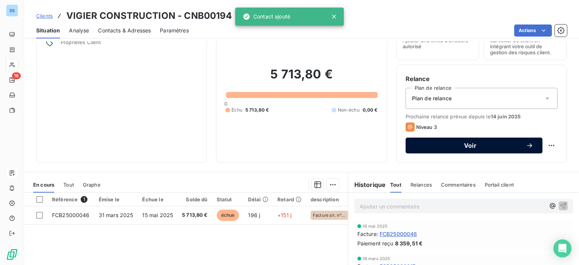
click at [433, 144] on span "Voir" at bounding box center [470, 146] width 111 height 6
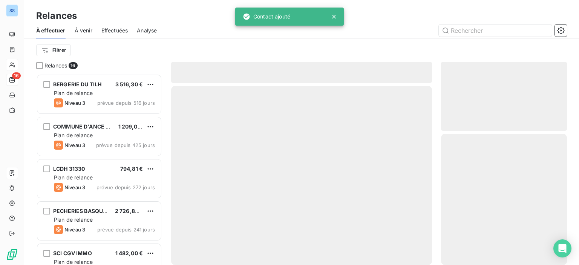
scroll to position [186, 120]
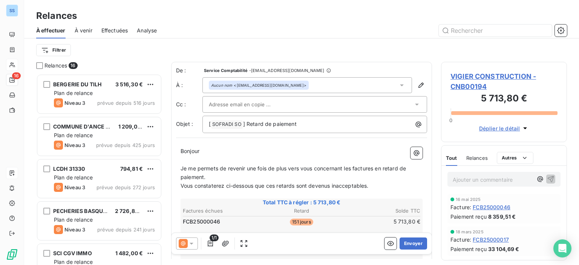
click at [315, 101] on div at bounding box center [311, 104] width 204 height 11
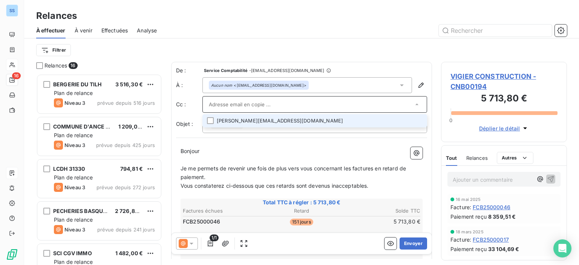
click at [278, 120] on li "[PERSON_NAME][EMAIL_ADDRESS][DOMAIN_NAME]" at bounding box center [315, 120] width 225 height 13
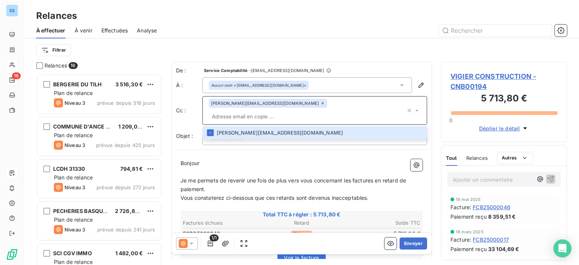
click at [189, 243] on icon at bounding box center [192, 244] width 8 height 8
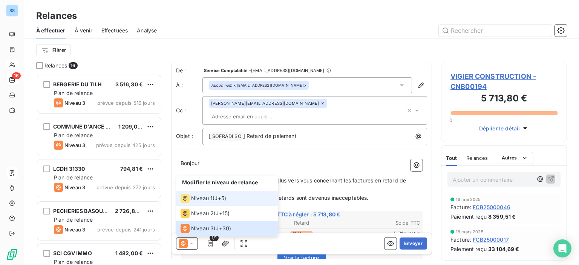
click at [199, 198] on span "Niveau 1" at bounding box center [201, 199] width 21 height 8
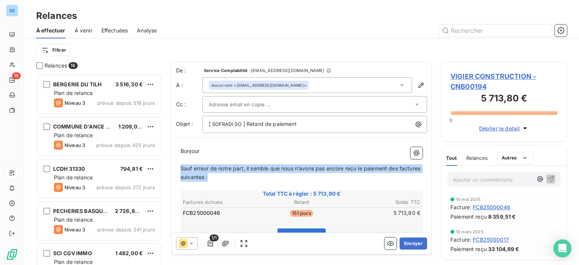
drag, startPoint x: 235, startPoint y: 178, endPoint x: 182, endPoint y: 170, distance: 53.3
click at [182, 170] on p "Sauf erreur de notre part, il semble que nous n’avons pas encore reçu le paieme…" at bounding box center [302, 172] width 242 height 17
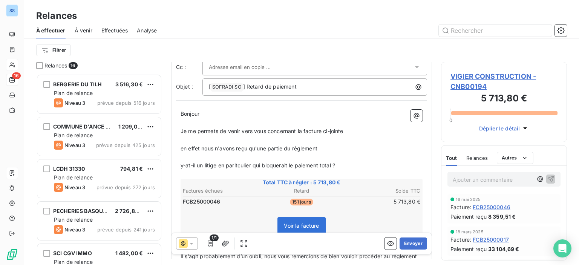
scroll to position [113, 0]
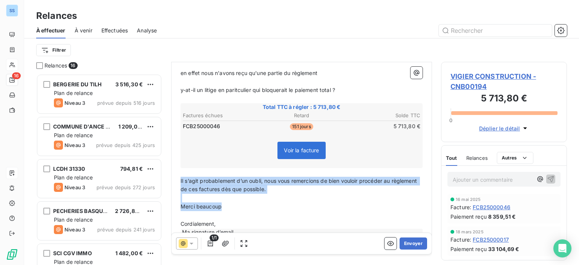
drag, startPoint x: 236, startPoint y: 205, endPoint x: 183, endPoint y: 181, distance: 58.4
click at [180, 180] on div "Bonjour ﻿ ﻿ ﻿ ﻿ Je me permets de venir vers vous concernant la facture ci-joint…" at bounding box center [301, 135] width 251 height 211
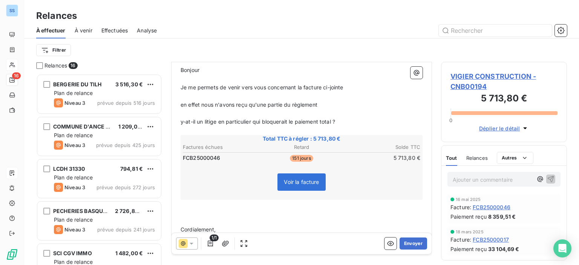
scroll to position [65, 0]
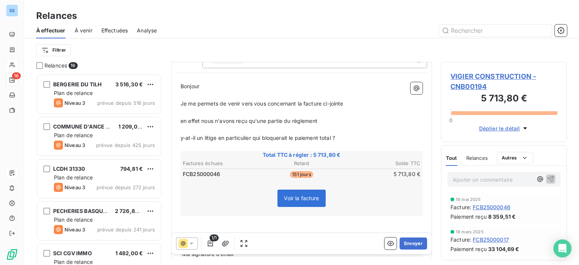
click at [326, 120] on p "en effet nous n'avons reçu qu'une partie du règlement" at bounding box center [302, 121] width 242 height 9
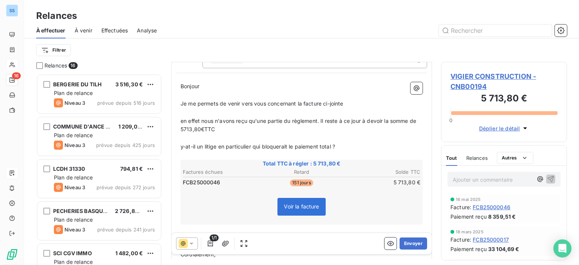
click at [334, 148] on span "y-at-il un litige en particulier qui bloquerait le paiement total ?" at bounding box center [258, 146] width 155 height 6
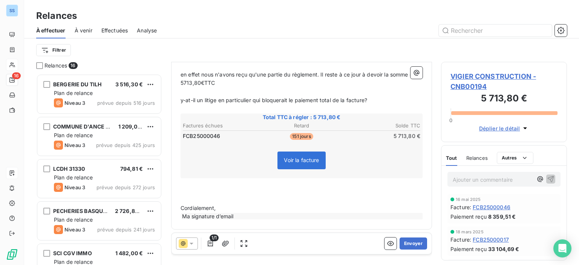
scroll to position [112, 0]
click at [192, 187] on p "﻿" at bounding box center [302, 191] width 242 height 9
drag, startPoint x: 238, startPoint y: 220, endPoint x: 208, endPoint y: 212, distance: 31.1
click at [208, 212] on div "Bonjour ﻿ ﻿ ﻿ ﻿ Je me permets de venir vers vous concernant la facture ci-joint…" at bounding box center [301, 127] width 251 height 193
drag, startPoint x: 191, startPoint y: 215, endPoint x: 236, endPoint y: 213, distance: 44.9
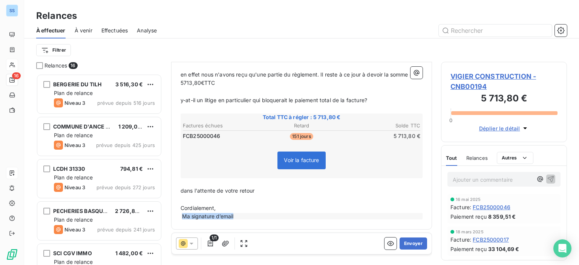
click at [236, 213] on div "Ma signature d’email" at bounding box center [302, 216] width 242 height 6
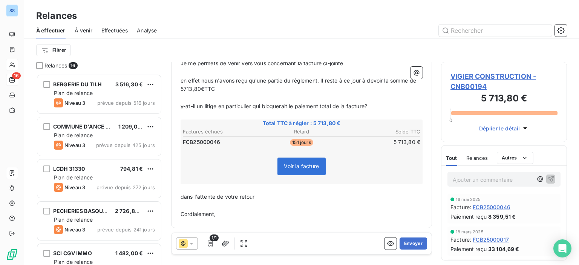
scroll to position [104, 0]
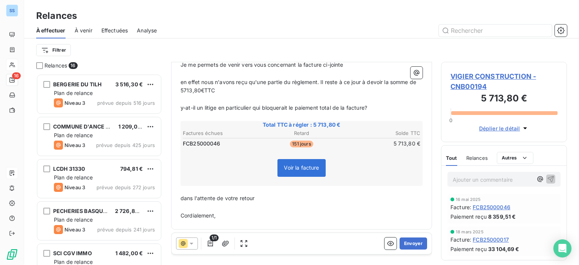
click at [183, 221] on div "Bonjour ﻿ ﻿ ﻿ ﻿ Je me permets de venir vers vous concernant la facture ci-joint…" at bounding box center [301, 132] width 251 height 186
click at [204, 220] on div "Bonjour ﻿ ﻿ ﻿ ﻿ Je me permets de venir vers vous concernant la facture ci-joint…" at bounding box center [301, 132] width 251 height 186
click at [229, 213] on p "Cordialement," at bounding box center [302, 216] width 242 height 9
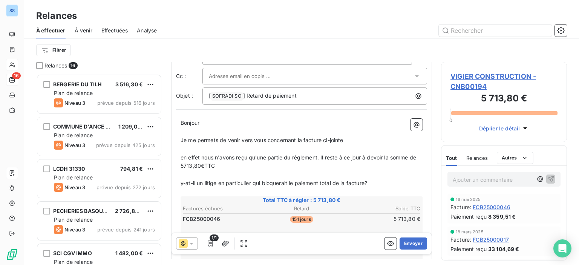
scroll to position [0, 0]
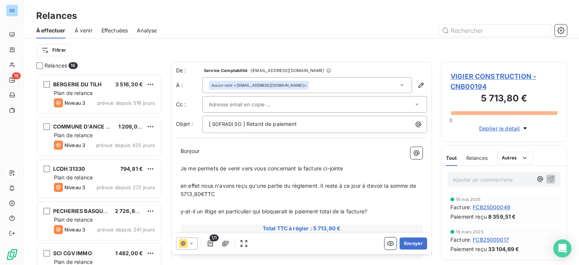
click at [375, 109] on div at bounding box center [311, 104] width 204 height 11
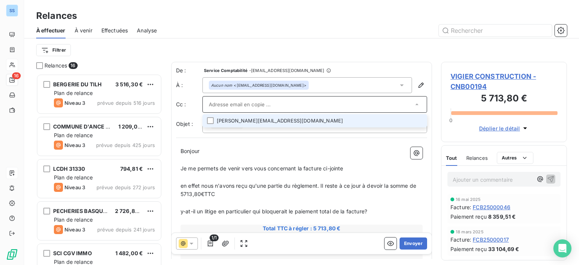
click at [297, 120] on li "[PERSON_NAME][EMAIL_ADDRESS][DOMAIN_NAME]" at bounding box center [315, 120] width 225 height 13
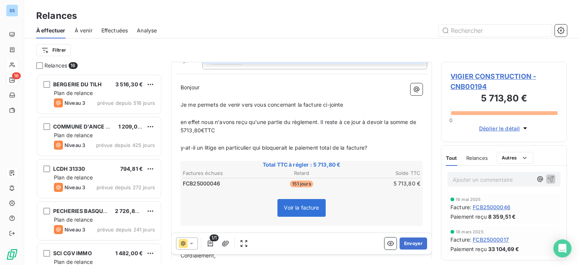
scroll to position [114, 0]
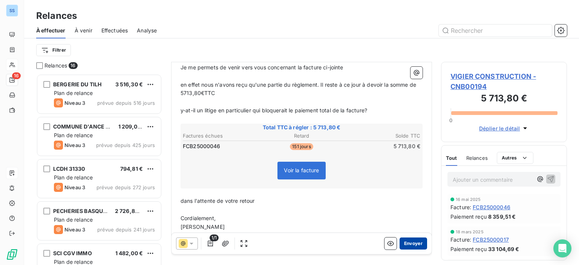
click at [400, 242] on button "Envoyer" at bounding box center [414, 244] width 28 height 12
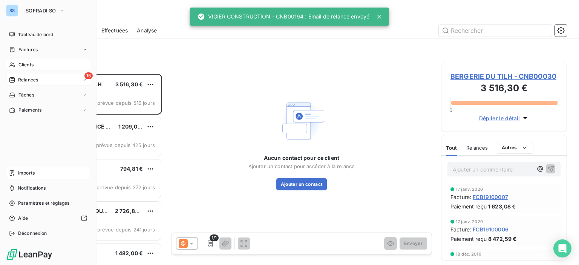
click at [34, 66] on div "Clients" at bounding box center [48, 65] width 84 height 12
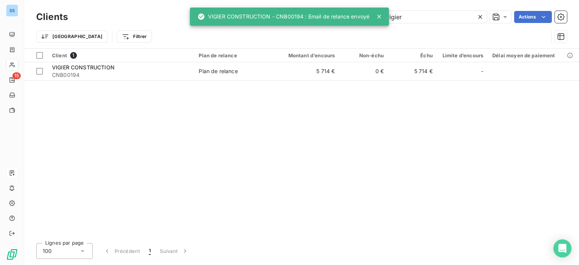
drag, startPoint x: 430, startPoint y: 13, endPoint x: 250, endPoint y: 20, distance: 180.8
click at [250, 20] on div "SS 15 Clients vigier Actions Trier Filtrer Client 1 Plan de relance Montant d'e…" at bounding box center [289, 132] width 579 height 265
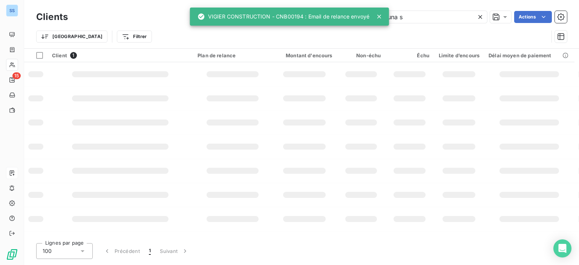
type input "luna s"
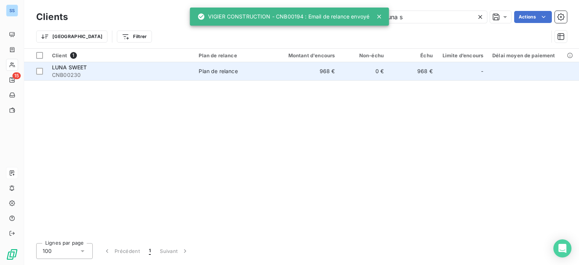
click at [215, 74] on div "Plan de relance" at bounding box center [218, 72] width 39 height 8
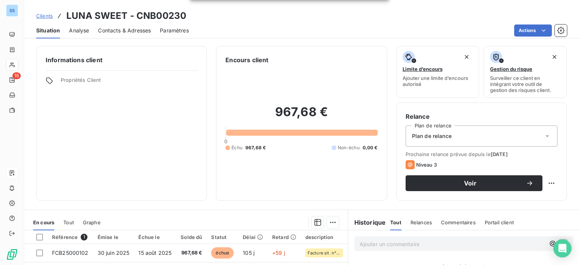
click at [136, 29] on span "Contacts & Adresses" at bounding box center [124, 31] width 53 height 8
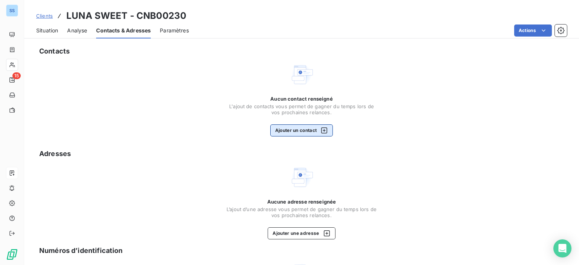
click at [324, 131] on icon "button" at bounding box center [325, 131] width 8 height 8
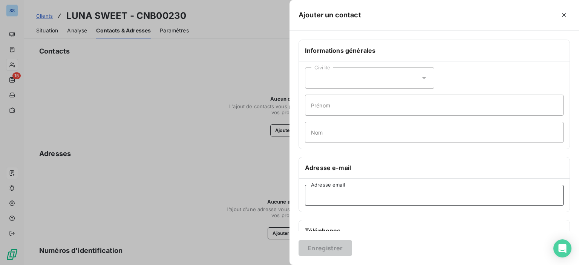
click at [343, 193] on input "Adresse email" at bounding box center [434, 195] width 259 height 21
paste input "[PERSON_NAME][EMAIL_ADDRESS][DOMAIN_NAME]"
type input "[PERSON_NAME][EMAIL_ADDRESS][DOMAIN_NAME]"
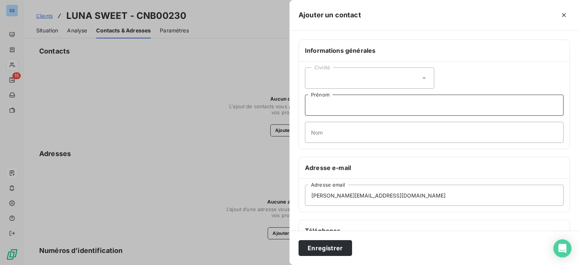
click at [359, 111] on input "Prénom" at bounding box center [434, 105] width 259 height 21
type input "Donneur d'ordre"
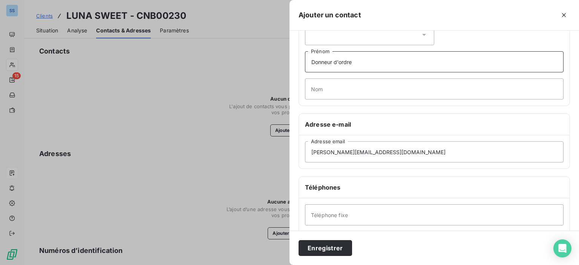
scroll to position [75, 0]
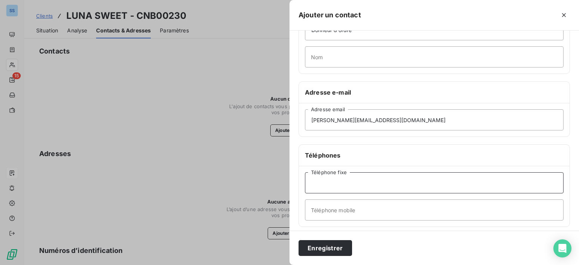
paste input "06 84 97 86 31"
type input "06 84 97 86 31"
click at [327, 250] on button "Enregistrer" at bounding box center [326, 248] width 54 height 16
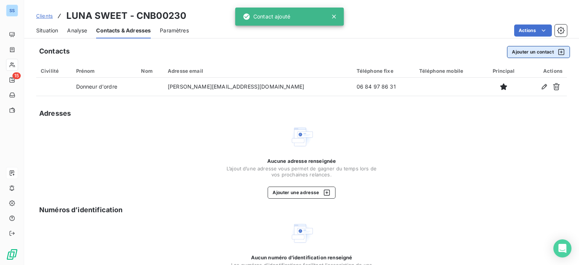
click at [554, 53] on div "button" at bounding box center [559, 52] width 11 height 8
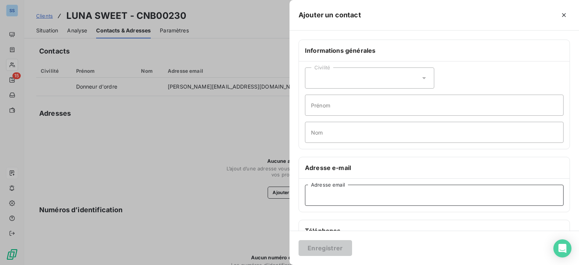
paste input "[PERSON_NAME][EMAIL_ADDRESS][DOMAIN_NAME]"
type input "[PERSON_NAME][EMAIL_ADDRESS][DOMAIN_NAME]"
click at [344, 249] on button "Enregistrer" at bounding box center [326, 248] width 54 height 16
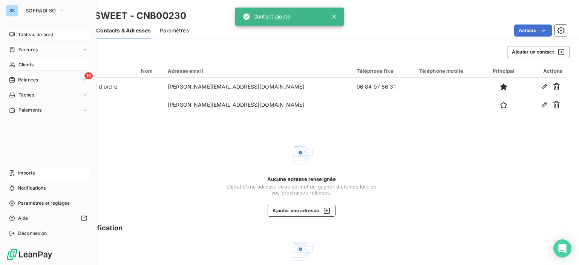
click at [38, 29] on div "Tableau de bord" at bounding box center [48, 35] width 84 height 12
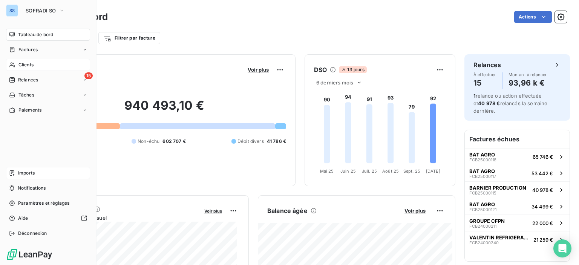
click at [33, 64] on span "Clients" at bounding box center [25, 64] width 15 height 7
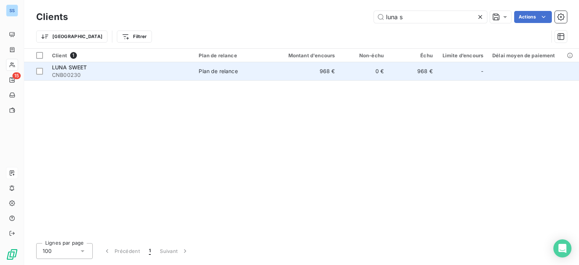
click at [149, 69] on div "LUNA SWEET" at bounding box center [121, 68] width 138 height 8
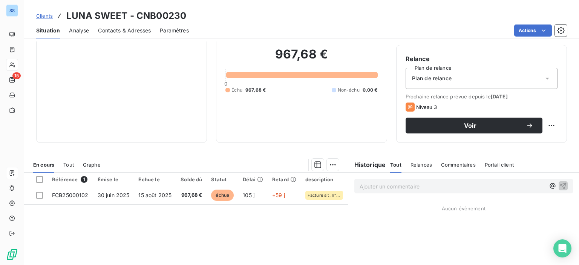
scroll to position [113, 0]
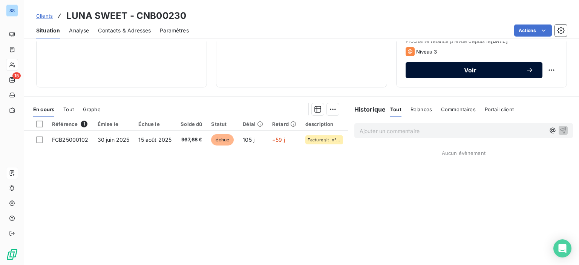
click at [430, 67] on span "Voir" at bounding box center [470, 70] width 111 height 6
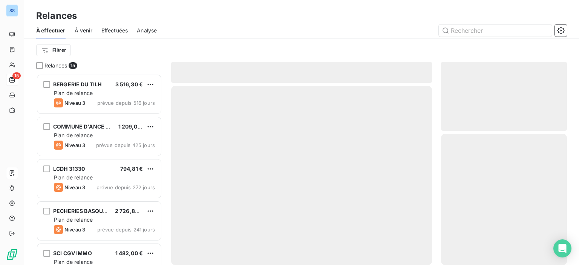
scroll to position [186, 120]
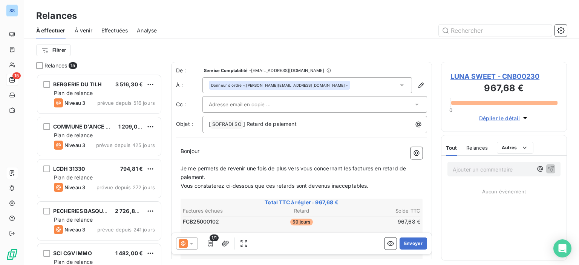
click at [192, 239] on div at bounding box center [187, 244] width 22 height 12
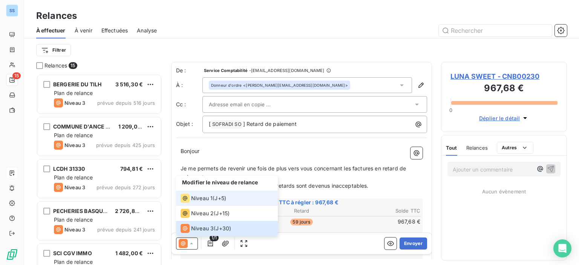
click at [202, 201] on span "Niveau 1" at bounding box center [201, 199] width 21 height 8
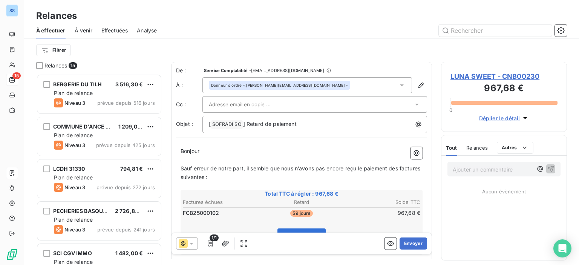
click at [269, 84] on div "Donneur d'ordre <[PERSON_NAME][EMAIL_ADDRESS][DOMAIN_NAME]>" at bounding box center [279, 85] width 137 height 5
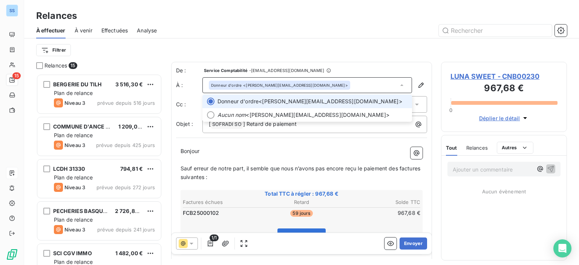
drag, startPoint x: 315, startPoint y: 58, endPoint x: 314, endPoint y: 79, distance: 21.6
click at [315, 57] on div "Filtrer" at bounding box center [301, 49] width 531 height 23
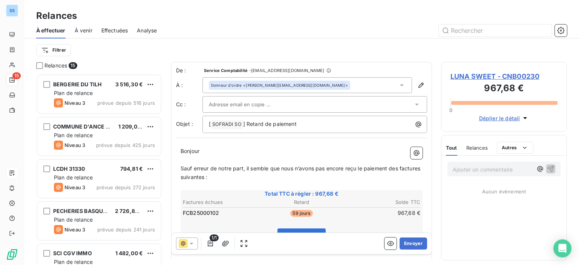
click at [290, 104] on div at bounding box center [311, 104] width 204 height 11
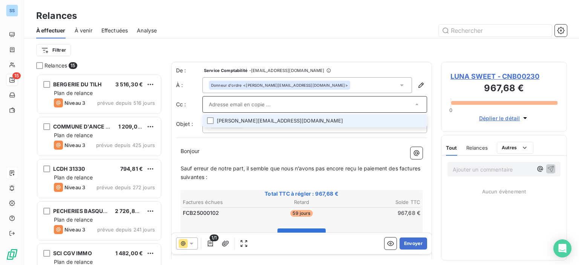
click at [249, 121] on li "[PERSON_NAME][EMAIL_ADDRESS][DOMAIN_NAME]" at bounding box center [315, 120] width 225 height 13
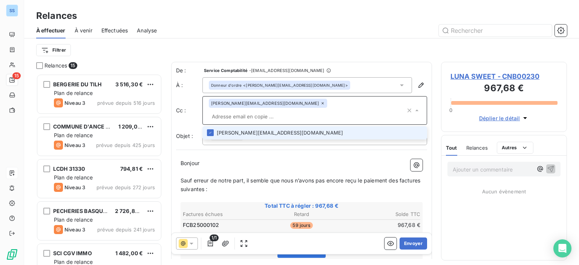
click at [274, 126] on li "[PERSON_NAME][EMAIL_ADDRESS][DOMAIN_NAME]" at bounding box center [315, 132] width 225 height 13
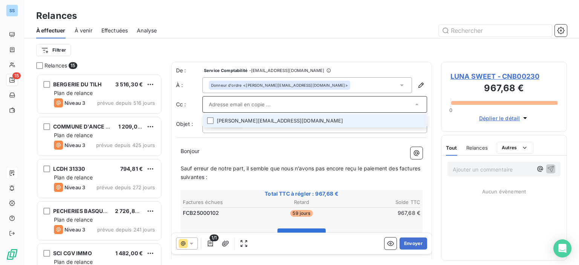
click at [273, 106] on input "text" at bounding box center [311, 104] width 204 height 11
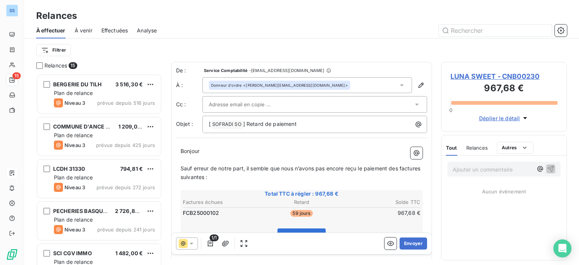
click at [269, 106] on input "text" at bounding box center [249, 104] width 81 height 11
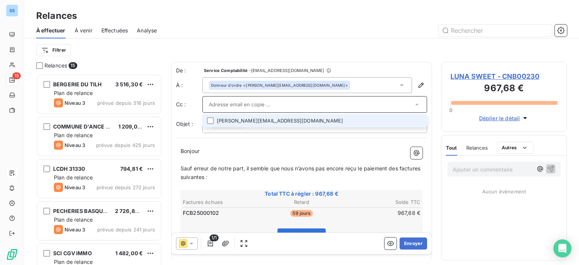
click at [253, 123] on li "[PERSON_NAME][EMAIL_ADDRESS][DOMAIN_NAME]" at bounding box center [315, 120] width 225 height 13
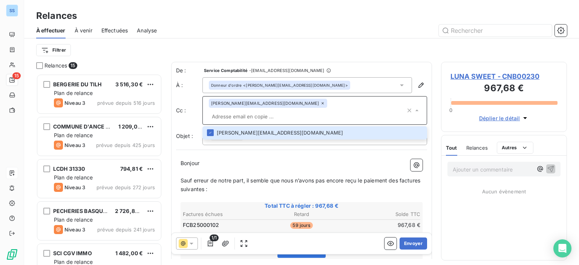
click at [253, 159] on p "Bonjour ﻿ ﻿ ﻿" at bounding box center [302, 163] width 242 height 9
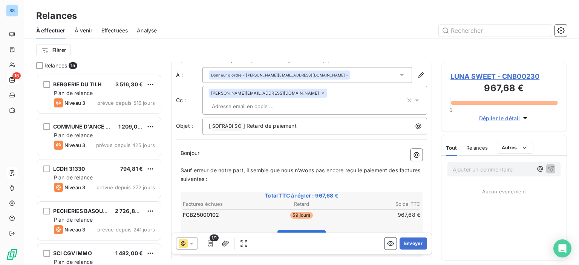
scroll to position [38, 0]
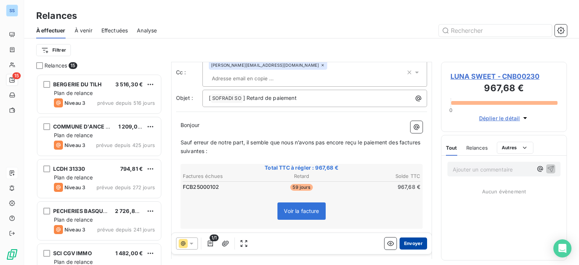
click at [413, 247] on button "Envoyer" at bounding box center [414, 244] width 28 height 12
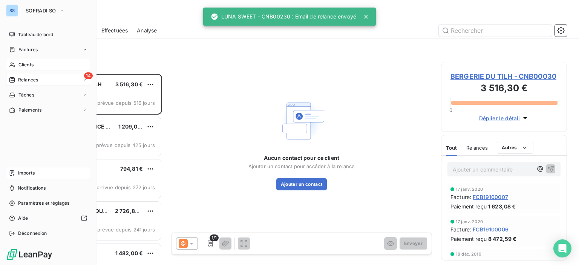
click at [34, 59] on div "Clients" at bounding box center [48, 65] width 84 height 12
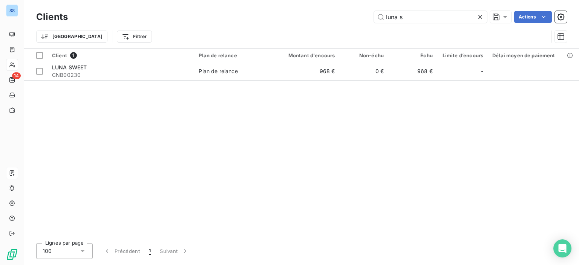
drag, startPoint x: 215, startPoint y: 138, endPoint x: 193, endPoint y: 140, distance: 21.6
click at [214, 138] on div "Client 1 Plan de relance Montant d'encours Non-échu Échu Limite d’encours Délai…" at bounding box center [301, 143] width 555 height 189
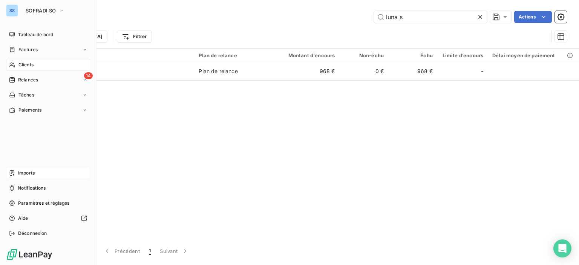
click at [38, 65] on div "Clients" at bounding box center [48, 65] width 84 height 12
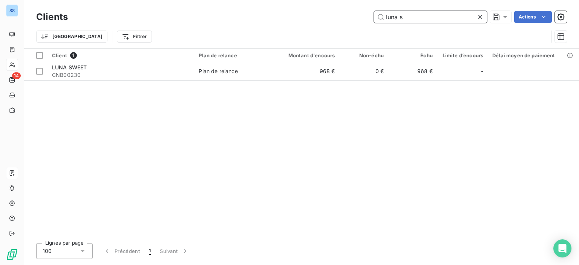
click at [415, 17] on input "luna s" at bounding box center [430, 17] width 113 height 12
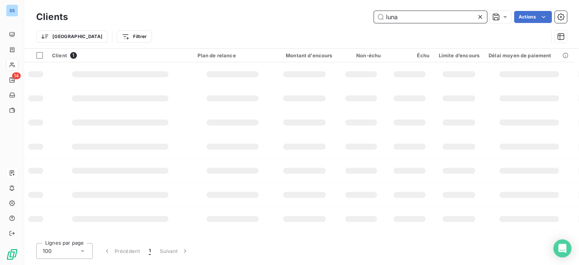
type input "luna"
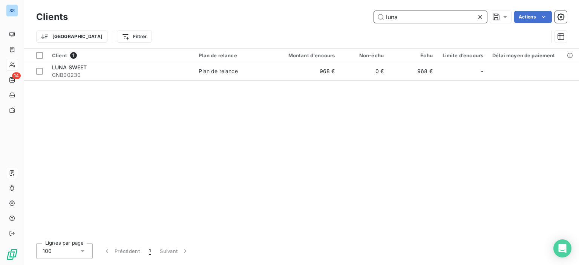
drag, startPoint x: 410, startPoint y: 20, endPoint x: 359, endPoint y: 18, distance: 51.4
click at [361, 16] on div "luna Actions" at bounding box center [322, 17] width 490 height 12
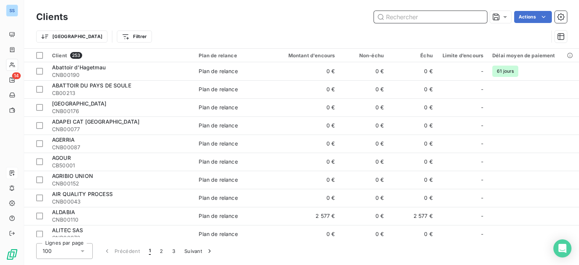
click at [396, 19] on input "text" at bounding box center [430, 17] width 113 height 12
type input "f"
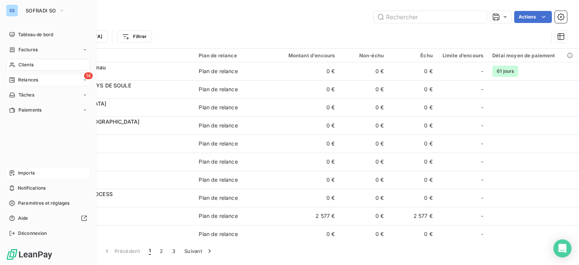
click at [38, 83] on span "Relances" at bounding box center [28, 80] width 20 height 7
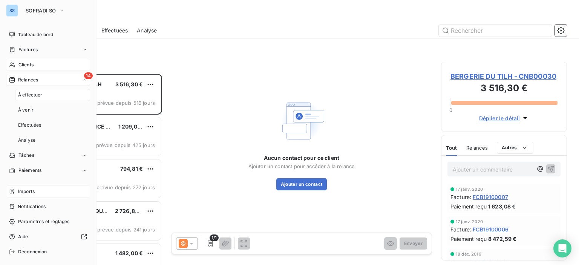
scroll to position [186, 120]
click at [40, 49] on div "Factures" at bounding box center [48, 50] width 84 height 12
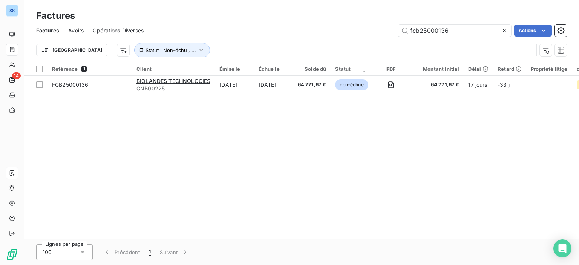
drag, startPoint x: 455, startPoint y: 28, endPoint x: 379, endPoint y: 21, distance: 76.1
click at [380, 21] on div "Factures Factures Avoirs Opérations Diverses fcb25000136 Actions Trier Statut :…" at bounding box center [301, 31] width 555 height 62
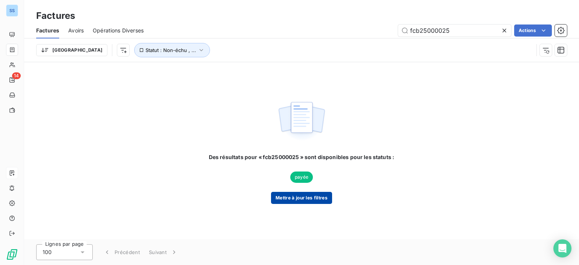
click at [290, 199] on button "Mettre à jour les filtres" at bounding box center [301, 198] width 61 height 12
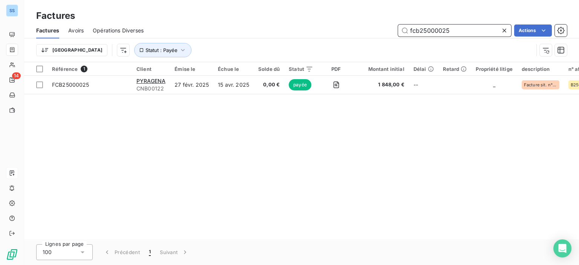
click at [462, 30] on input "fcb25000025" at bounding box center [454, 31] width 113 height 12
type input "fcb25000076"
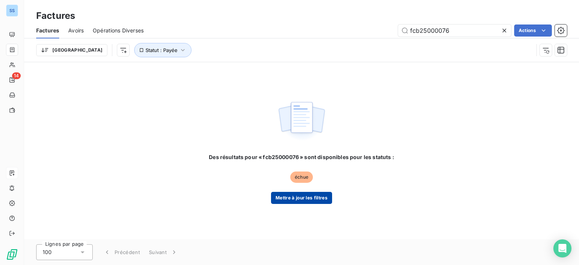
click at [306, 202] on button "Mettre à jour les filtres" at bounding box center [301, 198] width 61 height 12
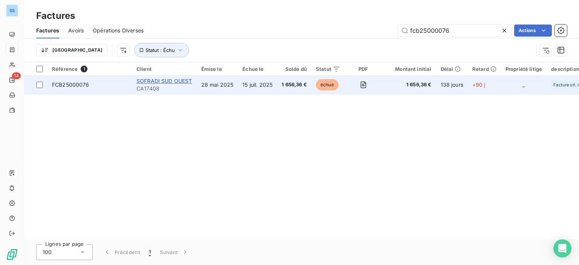
click at [179, 80] on span "SOFRADI SUD OUEST" at bounding box center [165, 81] width 56 height 6
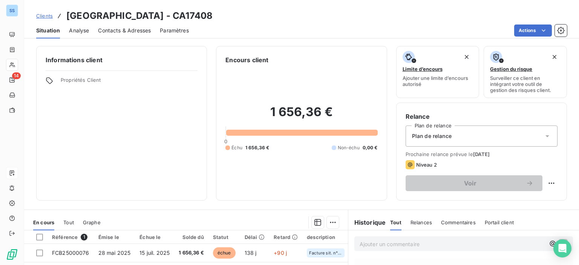
click at [111, 25] on div "Contacts & Adresses" at bounding box center [124, 31] width 53 height 16
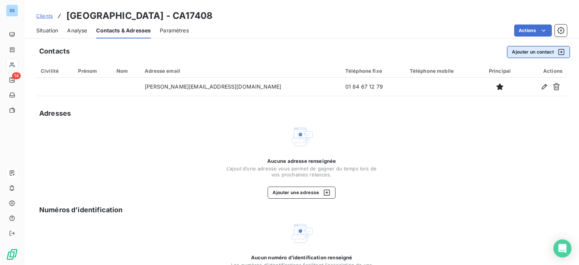
click at [525, 51] on button "Ajouter un contact" at bounding box center [538, 52] width 63 height 12
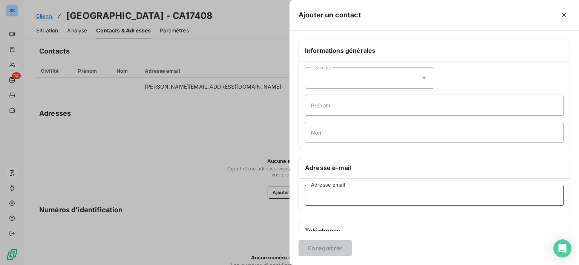
paste input "[PERSON_NAME][EMAIL_ADDRESS][DOMAIN_NAME]"
click at [396, 199] on input "[PERSON_NAME][EMAIL_ADDRESS][DOMAIN_NAME]" at bounding box center [434, 195] width 259 height 21
type input "[PERSON_NAME][EMAIL_ADDRESS][DOMAIN_NAME]"
click at [327, 243] on button "Enregistrer" at bounding box center [326, 248] width 54 height 16
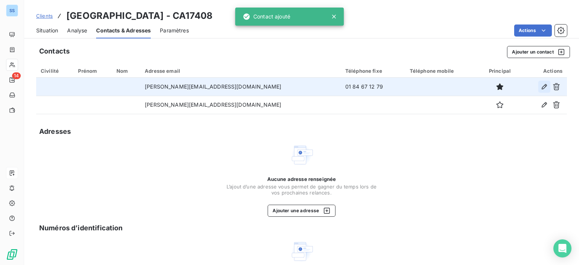
click at [540, 91] on button "button" at bounding box center [545, 87] width 12 height 12
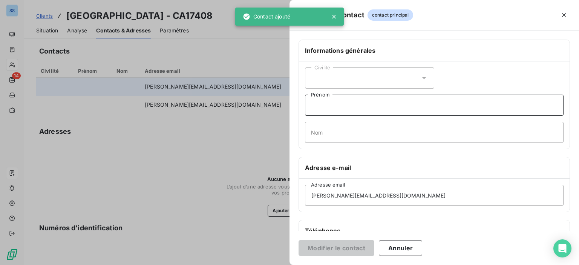
click at [355, 111] on input "Prénom" at bounding box center [434, 105] width 259 height 21
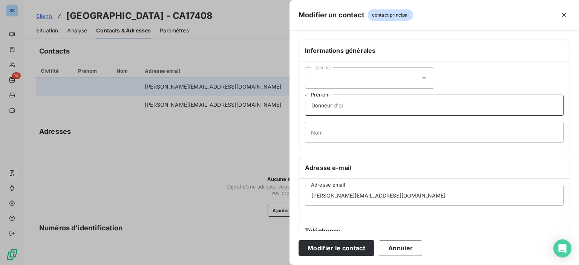
type input "Donneur d'ordre"
click at [335, 252] on button "Modifier le contact" at bounding box center [337, 248] width 76 height 16
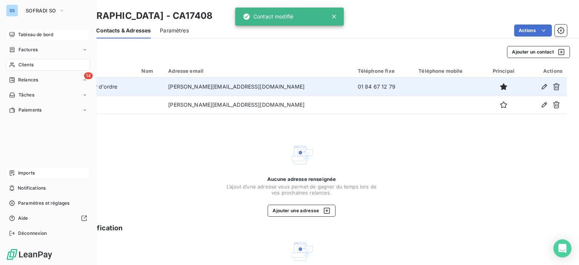
click at [43, 30] on div "Tableau de bord" at bounding box center [48, 35] width 84 height 12
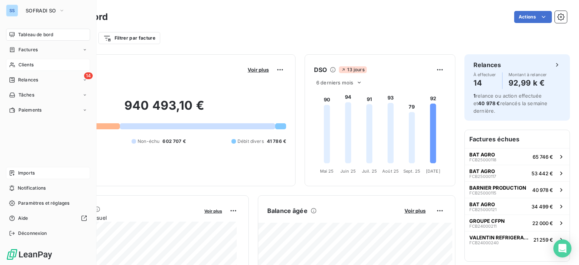
drag, startPoint x: 39, startPoint y: 64, endPoint x: 65, endPoint y: 65, distance: 25.7
click at [39, 64] on div "Clients" at bounding box center [48, 65] width 84 height 12
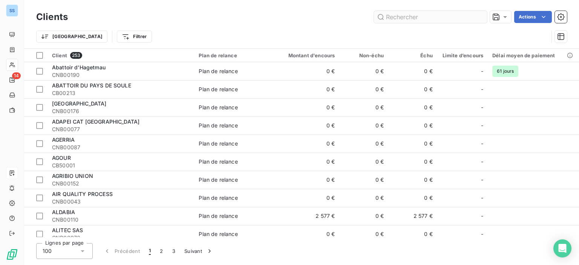
click at [427, 20] on input "text" at bounding box center [430, 17] width 113 height 12
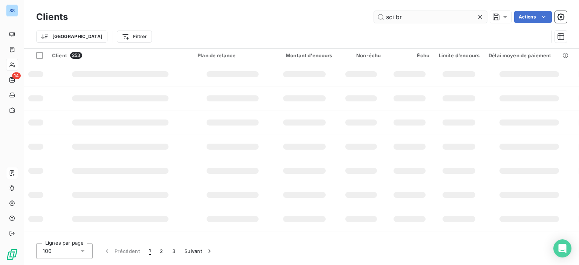
type input "sci br"
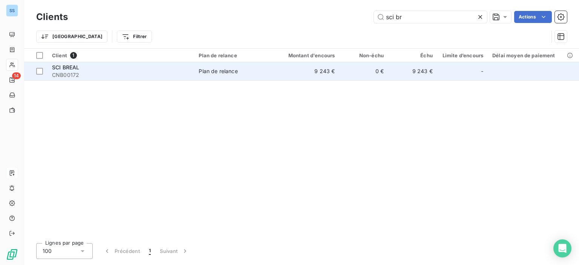
click at [217, 74] on div "Plan de relance" at bounding box center [218, 72] width 39 height 8
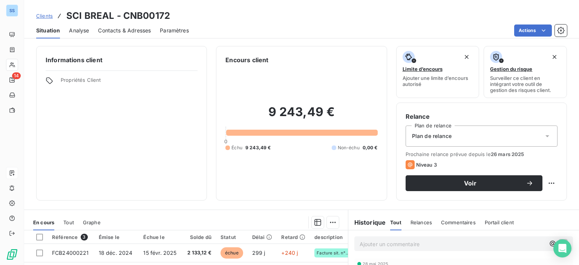
click at [130, 30] on span "Contacts & Adresses" at bounding box center [124, 31] width 53 height 8
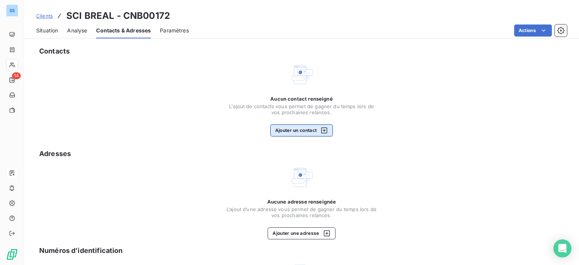
click at [321, 128] on icon "button" at bounding box center [325, 131] width 8 height 8
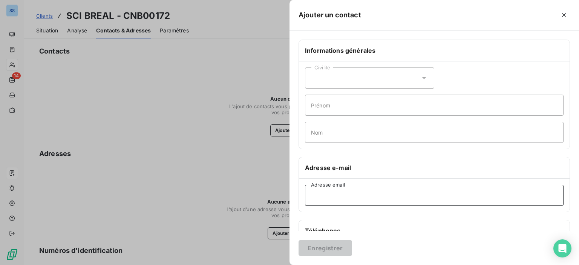
paste input "[PERSON_NAME][EMAIL_ADDRESS][DOMAIN_NAME]"
type input "[PERSON_NAME][EMAIL_ADDRESS][DOMAIN_NAME]"
click at [323, 249] on button "Enregistrer" at bounding box center [326, 248] width 54 height 16
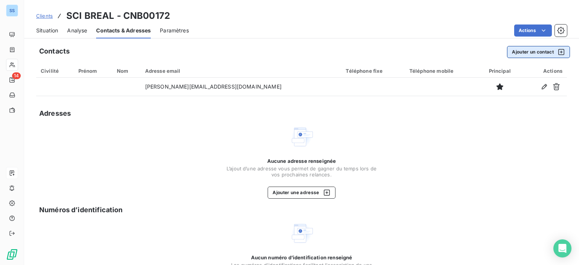
click at [560, 51] on button "Ajouter un contact" at bounding box center [538, 52] width 63 height 12
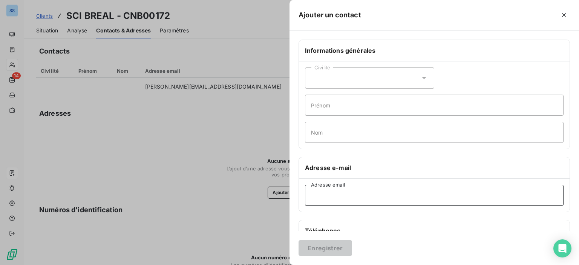
paste input "[PERSON_NAME][EMAIL_ADDRESS][DOMAIN_NAME]"
type input "[PERSON_NAME][EMAIL_ADDRESS][DOMAIN_NAME]"
click at [336, 243] on button "Enregistrer" at bounding box center [326, 248] width 54 height 16
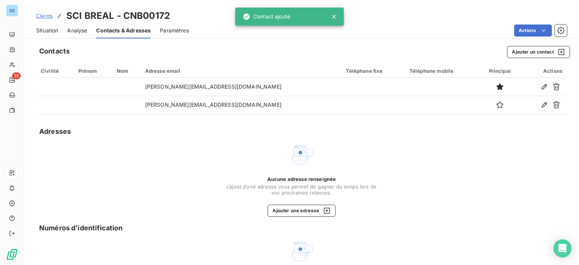
click at [45, 30] on span "Situation" at bounding box center [47, 31] width 22 height 8
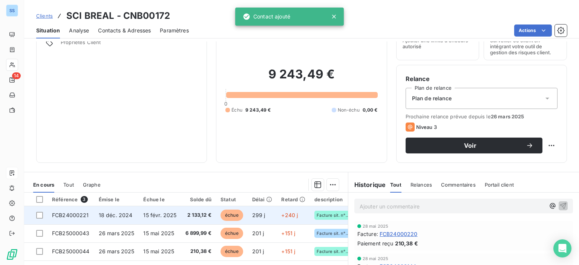
scroll to position [75, 0]
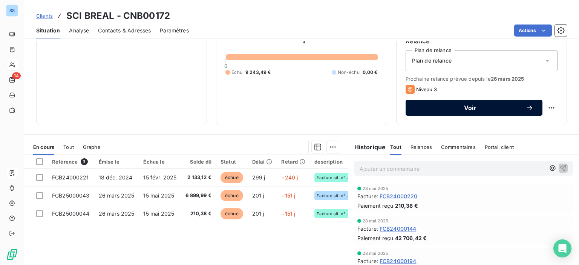
click at [471, 105] on span "Voir" at bounding box center [470, 108] width 111 height 6
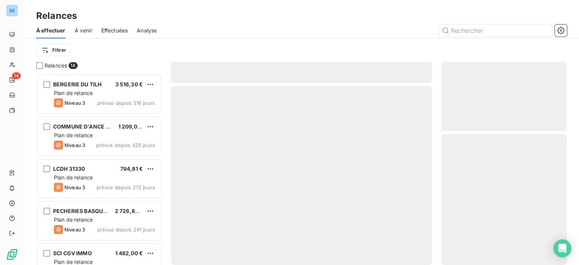
scroll to position [186, 120]
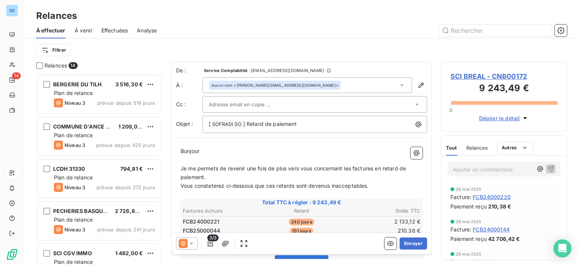
click at [335, 104] on div at bounding box center [311, 104] width 204 height 11
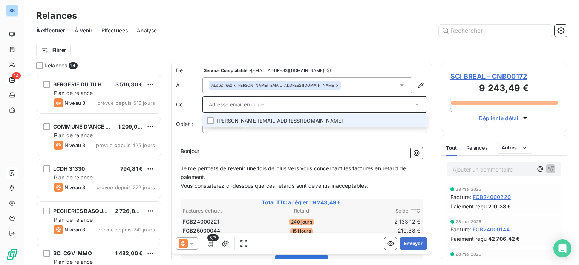
click at [294, 122] on li "[PERSON_NAME][EMAIL_ADDRESS][DOMAIN_NAME]" at bounding box center [315, 120] width 225 height 13
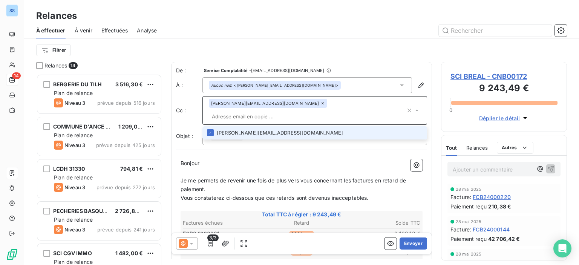
click at [296, 126] on li "[PERSON_NAME][EMAIL_ADDRESS][DOMAIN_NAME]" at bounding box center [315, 132] width 225 height 13
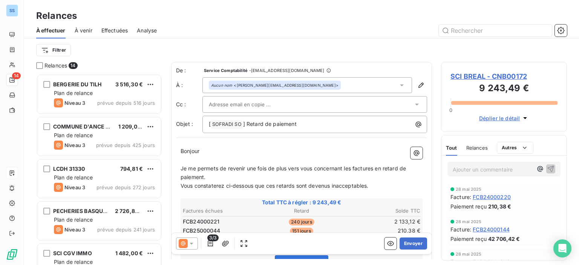
click at [293, 138] on div "De : Service Comptabilité - [EMAIL_ADDRESS][DOMAIN_NAME] À : Aucun nom <[PERSON…" at bounding box center [301, 228] width 261 height 332
click at [376, 87] on div "Aucun nom <[PERSON_NAME][EMAIL_ADDRESS][DOMAIN_NAME]>" at bounding box center [308, 85] width 210 height 16
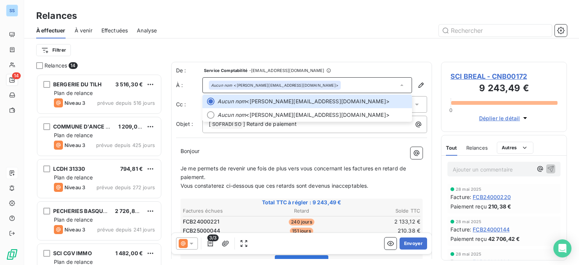
click at [286, 132] on div "[ SOFRADI SO ﻿ ] Retard de paiement" at bounding box center [315, 124] width 225 height 17
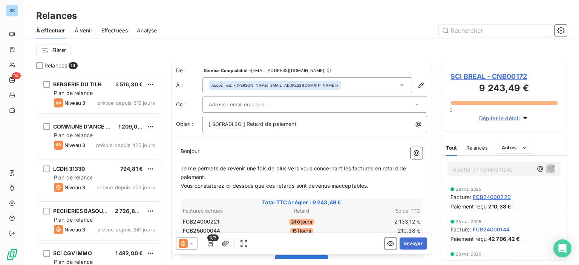
click at [359, 112] on div at bounding box center [315, 104] width 225 height 17
click at [289, 137] on div "De : Service Comptabilité - [EMAIL_ADDRESS][DOMAIN_NAME] À : Aucun nom <[PERSON…" at bounding box center [301, 228] width 261 height 332
click at [329, 88] on div "Aucun nom <[PERSON_NAME][EMAIL_ADDRESS][DOMAIN_NAME]>" at bounding box center [308, 85] width 210 height 16
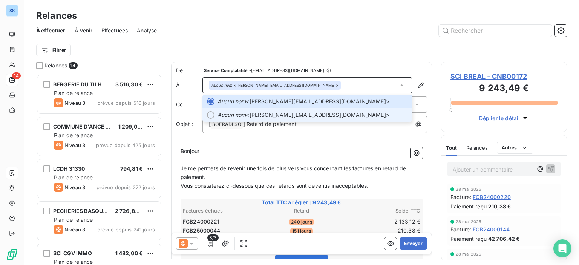
click at [302, 110] on li "Aucun nom <[PERSON_NAME][EMAIL_ADDRESS][DOMAIN_NAME]>" at bounding box center [308, 115] width 210 height 14
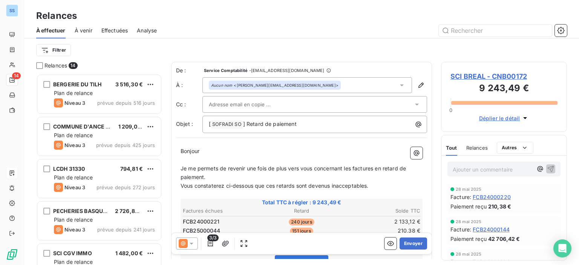
click at [324, 87] on div "Aucun nom <[PERSON_NAME][EMAIL_ADDRESS][DOMAIN_NAME]>" at bounding box center [308, 85] width 210 height 16
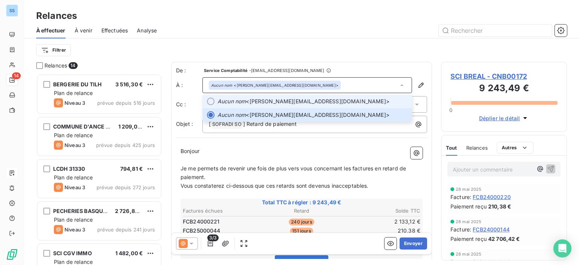
drag, startPoint x: 297, startPoint y: 101, endPoint x: 293, endPoint y: 103, distance: 4.9
click at [297, 101] on span "Aucun nom <[PERSON_NAME][EMAIL_ADDRESS][DOMAIN_NAME]>" at bounding box center [313, 102] width 190 height 8
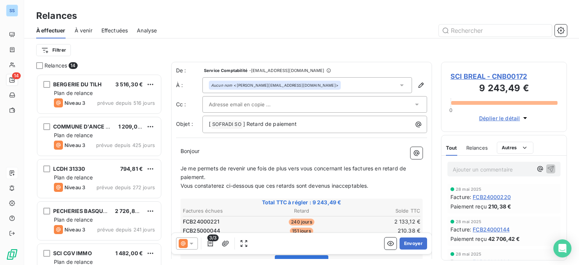
click at [294, 107] on div at bounding box center [311, 104] width 204 height 11
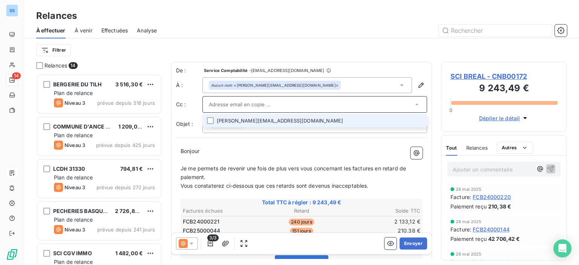
click at [278, 121] on li "[PERSON_NAME][EMAIL_ADDRESS][DOMAIN_NAME]" at bounding box center [315, 120] width 225 height 13
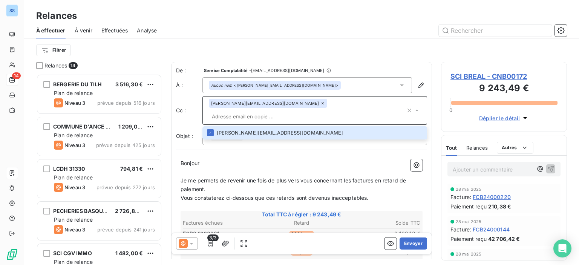
click at [270, 136] on div "De : Service Comptabilité - [EMAIL_ADDRESS][DOMAIN_NAME] À : Aucun nom <[PERSON…" at bounding box center [301, 234] width 261 height 344
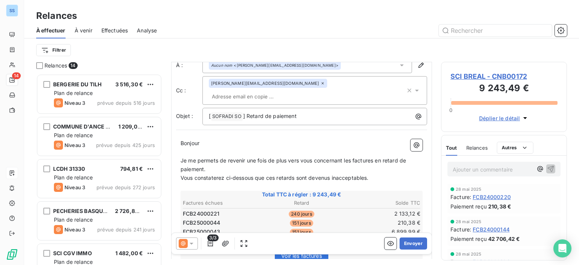
scroll to position [38, 0]
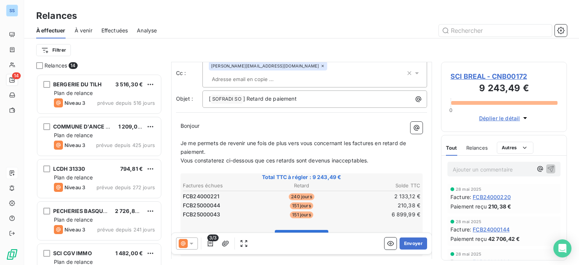
click at [188, 243] on icon at bounding box center [192, 244] width 8 height 8
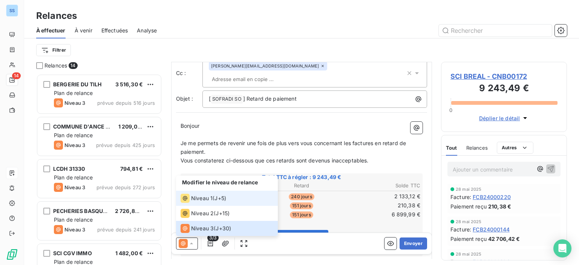
click at [202, 195] on span "Niveau 1" at bounding box center [201, 199] width 21 height 8
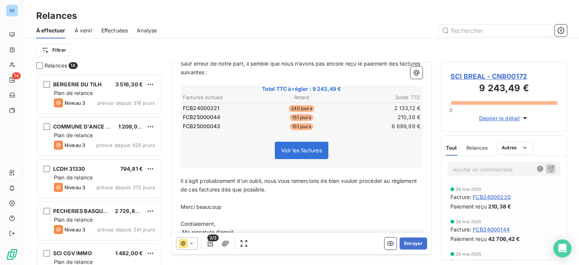
scroll to position [113, 0]
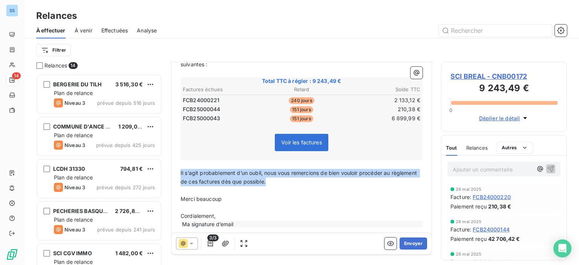
drag, startPoint x: 309, startPoint y: 184, endPoint x: 178, endPoint y: 173, distance: 132.1
click at [178, 173] on div "Bonjour ﻿ ﻿ ﻿ ﻿ Sauf erreur de notre part, il semble que nous n’avons pas [MEDI…" at bounding box center [301, 131] width 251 height 203
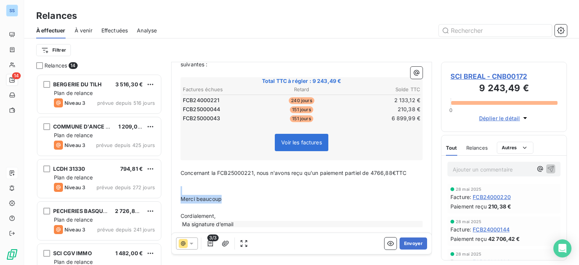
drag, startPoint x: 247, startPoint y: 198, endPoint x: 173, endPoint y: 188, distance: 74.7
click at [173, 188] on div "De : Service Comptabilité - [EMAIL_ADDRESS][DOMAIN_NAME] À : Aucun nom <[PERSON…" at bounding box center [301, 93] width 261 height 289
drag, startPoint x: 237, startPoint y: 221, endPoint x: 221, endPoint y: 215, distance: 17.2
click at [219, 214] on div "Bonjour ﻿ ﻿ ﻿ ﻿ Sauf erreur de notre part, il semble que nous n’avons pas [MEDI…" at bounding box center [301, 127] width 251 height 194
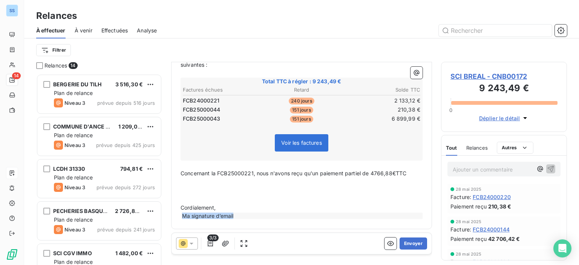
drag, startPoint x: 239, startPoint y: 215, endPoint x: 177, endPoint y: 215, distance: 61.9
click at [177, 215] on div "Bonjour ﻿ ﻿ ﻿ ﻿ Sauf erreur de notre part, il semble que nous n’avons pas [MEDI…" at bounding box center [301, 127] width 251 height 194
click at [198, 216] on span "[PERSON_NAME]" at bounding box center [203, 216] width 44 height 6
click at [218, 214] on span "[PERSON_NAME]" at bounding box center [203, 216] width 44 height 6
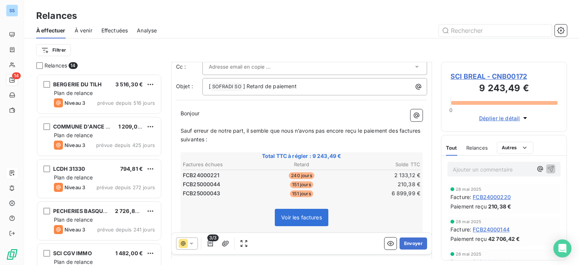
scroll to position [0, 0]
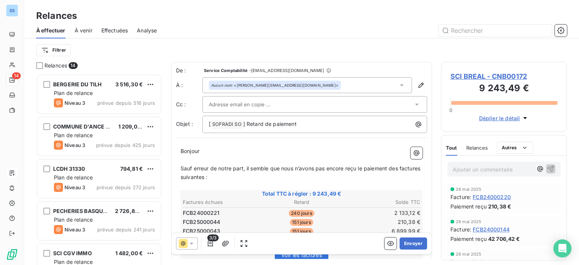
click at [271, 107] on input "text" at bounding box center [249, 104] width 81 height 11
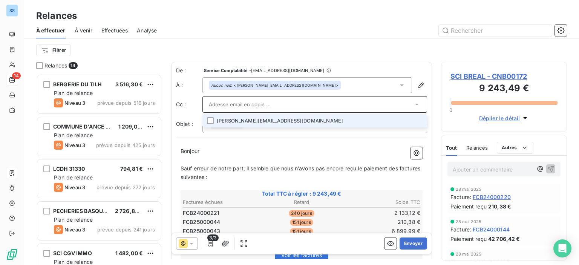
drag, startPoint x: 252, startPoint y: 122, endPoint x: 245, endPoint y: 124, distance: 7.5
click at [252, 122] on li "[PERSON_NAME][EMAIL_ADDRESS][DOMAIN_NAME]" at bounding box center [315, 120] width 225 height 13
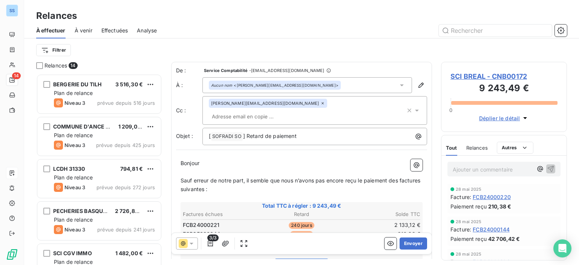
click at [232, 139] on div "De : Service Comptabilité - [EMAIL_ADDRESS][DOMAIN_NAME] À : Aucun nom <[PERSON…" at bounding box center [301, 208] width 261 height 293
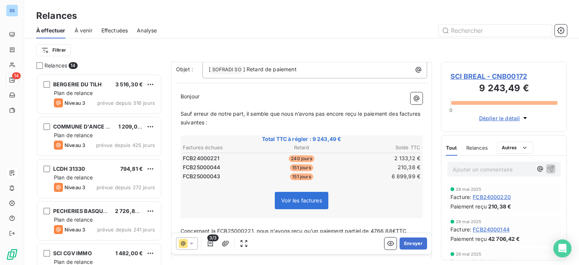
scroll to position [115, 0]
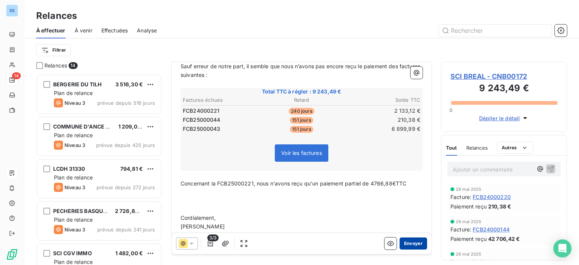
click at [409, 243] on button "Envoyer" at bounding box center [414, 244] width 28 height 12
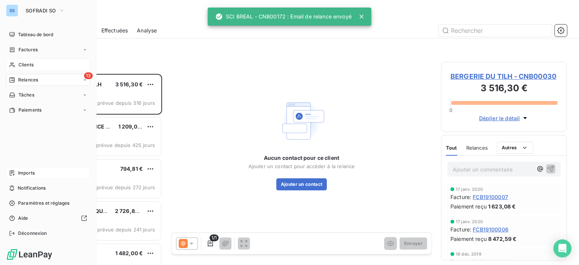
click at [23, 65] on span "Clients" at bounding box center [25, 64] width 15 height 7
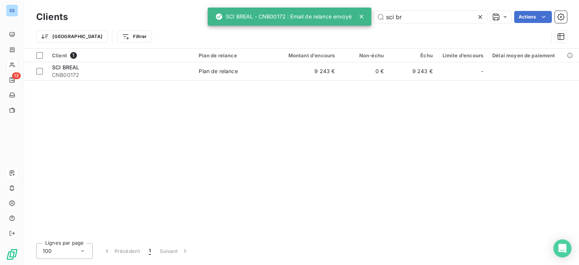
drag, startPoint x: 347, startPoint y: 16, endPoint x: 305, endPoint y: 17, distance: 42.6
click at [333, 16] on div "SS 13 Clients sci br Actions Trier Filtrer Client 1 Plan de relance Montant d'e…" at bounding box center [289, 132] width 579 height 265
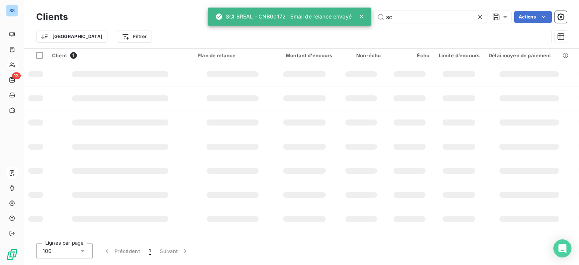
type input "s"
type input "sas ari"
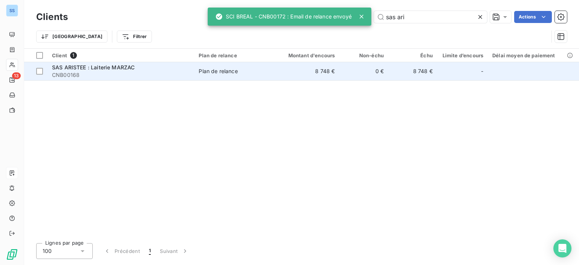
click at [275, 73] on td "8 748 €" at bounding box center [307, 71] width 66 height 18
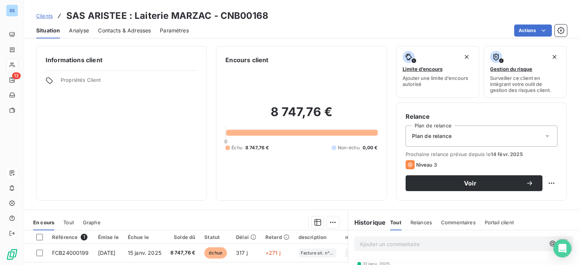
scroll to position [133, 0]
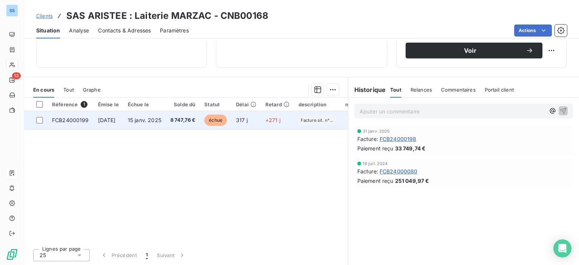
click at [246, 120] on td "317 j" at bounding box center [246, 120] width 29 height 18
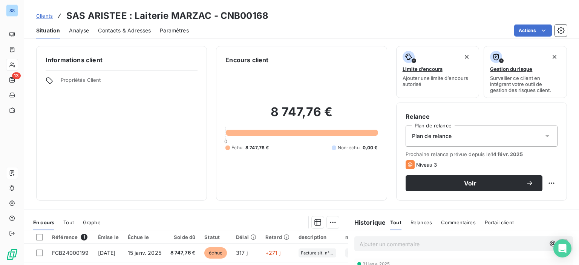
scroll to position [75, 0]
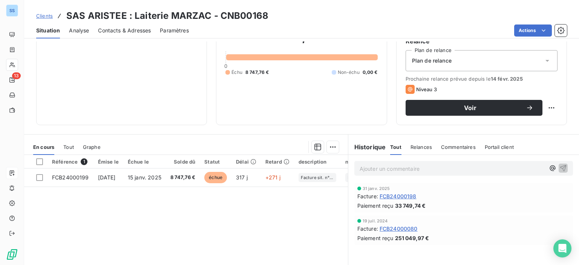
click at [145, 33] on span "Contacts & Adresses" at bounding box center [124, 31] width 53 height 8
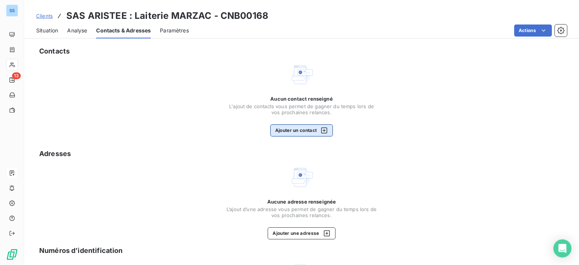
click at [321, 129] on icon "button" at bounding box center [325, 131] width 8 height 8
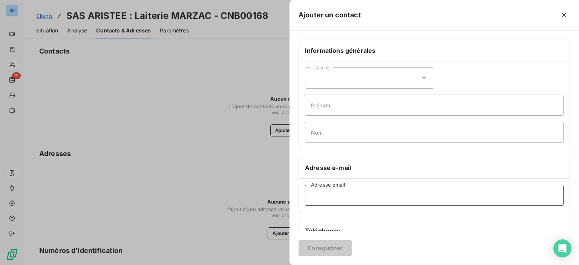
drag, startPoint x: 332, startPoint y: 193, endPoint x: 355, endPoint y: 190, distance: 23.6
click at [331, 194] on input "Adresse email" at bounding box center [434, 195] width 259 height 21
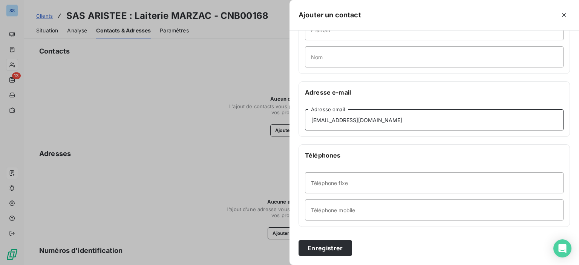
type input "[EMAIL_ADDRESS][DOMAIN_NAME]"
click at [353, 180] on input "Téléphone fixe" at bounding box center [434, 182] width 259 height 21
click at [361, 188] on input "Téléphone fixe" at bounding box center [434, 182] width 259 height 21
type input "05 62 16 18 60"
click at [320, 246] on button "Enregistrer" at bounding box center [326, 248] width 54 height 16
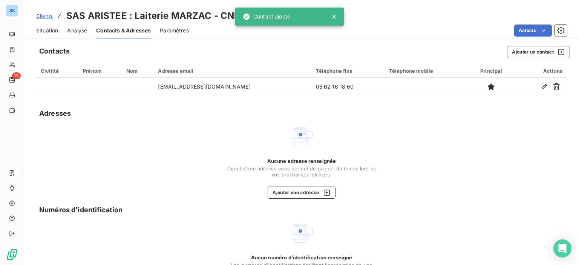
click at [51, 31] on span "Situation" at bounding box center [47, 31] width 22 height 8
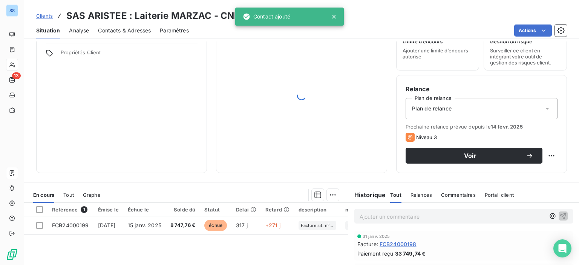
scroll to position [113, 0]
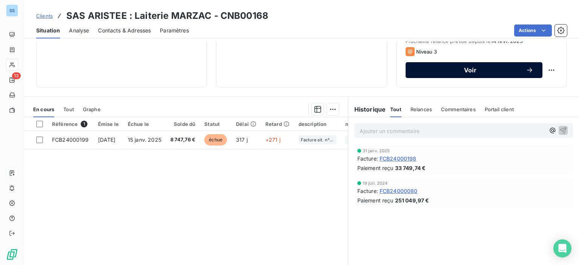
click at [422, 64] on button "Voir" at bounding box center [474, 70] width 137 height 16
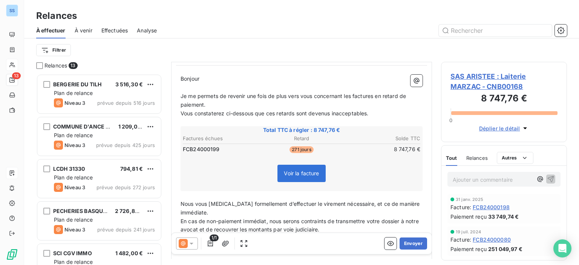
scroll to position [75, 0]
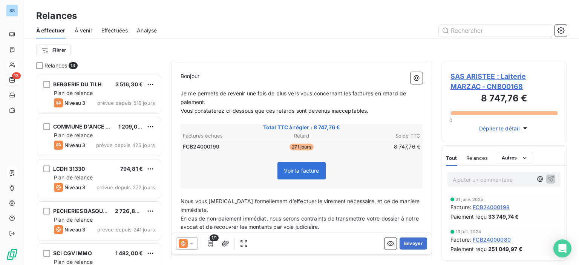
click at [188, 241] on icon at bounding box center [192, 244] width 8 height 8
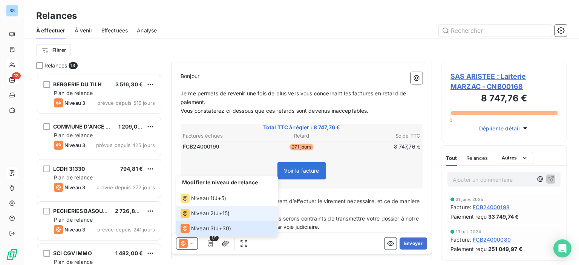
click at [201, 211] on span "Niveau 2" at bounding box center [202, 214] width 23 height 8
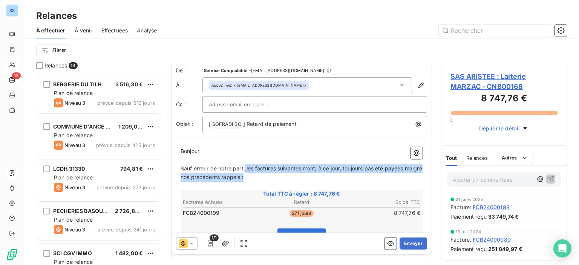
drag, startPoint x: 279, startPoint y: 179, endPoint x: 246, endPoint y: 169, distance: 35.4
click at [246, 169] on p "Sauf erreur de notre part, les factures suivantes n’ont, à ce jour, toujours pa…" at bounding box center [302, 172] width 242 height 17
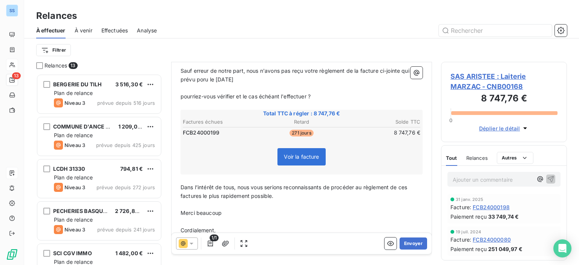
scroll to position [121, 0]
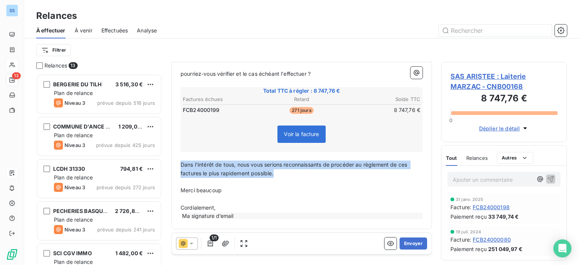
drag, startPoint x: 290, startPoint y: 177, endPoint x: 173, endPoint y: 165, distance: 117.1
click at [173, 165] on div "De : Service Comptabilité - [EMAIL_ADDRESS][DOMAIN_NAME] À : Aucun nom <[EMAIL_…" at bounding box center [301, 86] width 261 height 288
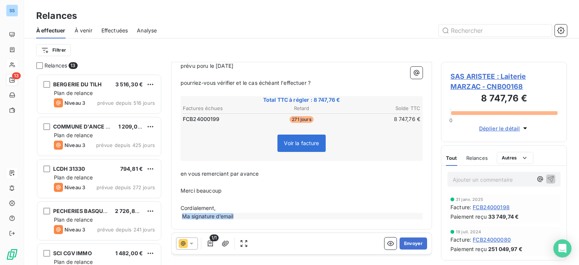
drag, startPoint x: 256, startPoint y: 215, endPoint x: 164, endPoint y: 217, distance: 91.7
click at [164, 217] on div "Relances 13 BERGERIE DU TILH 3 516,30 € Plan de relance Niveau 3 prévue depuis …" at bounding box center [301, 163] width 555 height 203
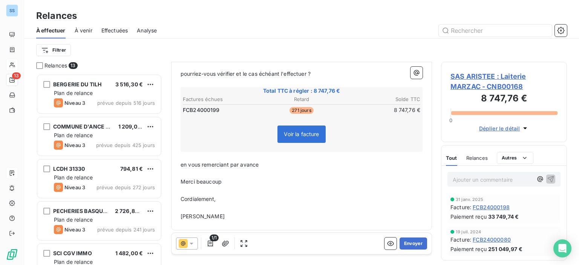
scroll to position [0, 0]
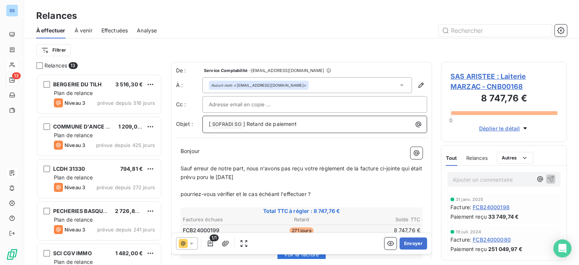
click at [294, 124] on span "] Retard de paiement" at bounding box center [270, 124] width 54 height 6
drag, startPoint x: 320, startPoint y: 126, endPoint x: 246, endPoint y: 124, distance: 74.3
click at [246, 124] on p "[ SOFRADI SO ﻿ ] Retard de paiement" at bounding box center [317, 124] width 216 height 9
click at [278, 120] on p "[ SOFRADI SO ﻿ ]P" at bounding box center [317, 124] width 216 height 9
click at [209, 123] on span "[" at bounding box center [210, 124] width 2 height 6
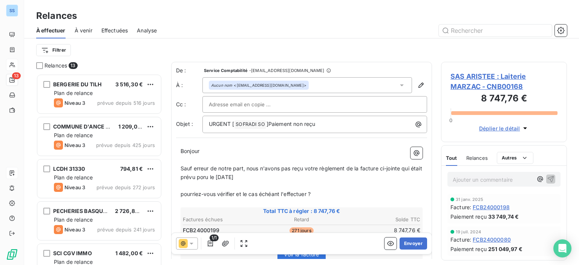
click at [319, 167] on span "Sauf erreur de notre part, nous n'avons pas reçu votre règlement de la facture …" at bounding box center [302, 172] width 243 height 15
click at [395, 167] on span "Sauf erreur de notre part, nous n'avons pas reçu le règlement de la facture ci-…" at bounding box center [298, 172] width 234 height 15
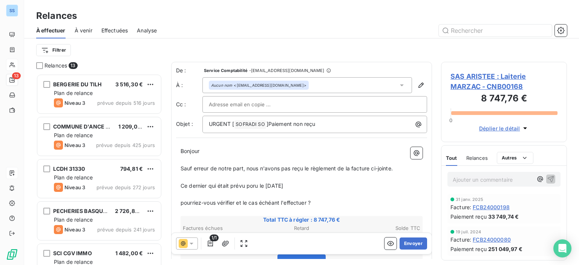
click at [217, 186] on span "Ce dernier qui était prévu poru le [DATE]" at bounding box center [232, 186] width 103 height 6
click at [247, 185] on span "Ce dernier était prévu poru le [DATE]" at bounding box center [228, 186] width 94 height 6
click at [254, 187] on span "Ce dernier était prévu poru le [DATE]" at bounding box center [228, 186] width 94 height 6
click at [299, 192] on p "﻿" at bounding box center [302, 194] width 242 height 9
click at [243, 185] on span "Ce dernier était prévu au [DATE]" at bounding box center [222, 186] width 82 height 6
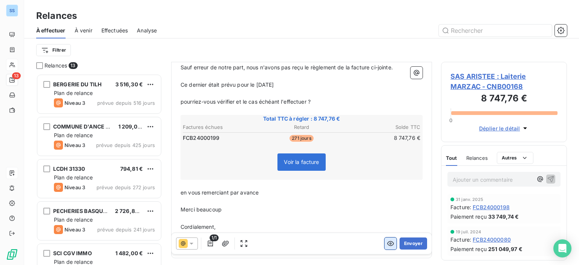
scroll to position [130, 0]
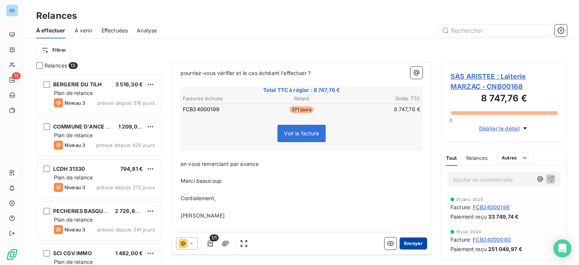
click at [415, 243] on button "Envoyer" at bounding box center [414, 244] width 28 height 12
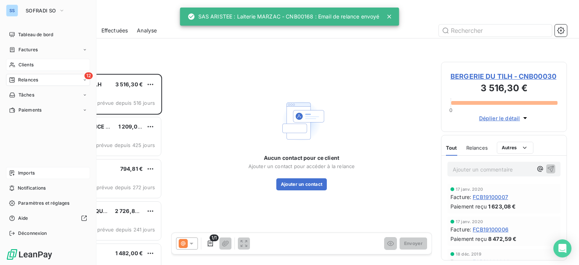
click at [25, 63] on span "Clients" at bounding box center [25, 64] width 15 height 7
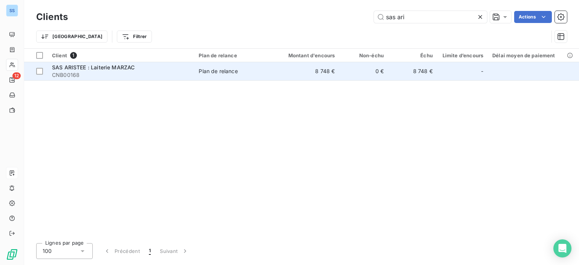
click at [115, 67] on span "SAS ARISTEE : Laiterie MARZAC" at bounding box center [93, 67] width 83 height 6
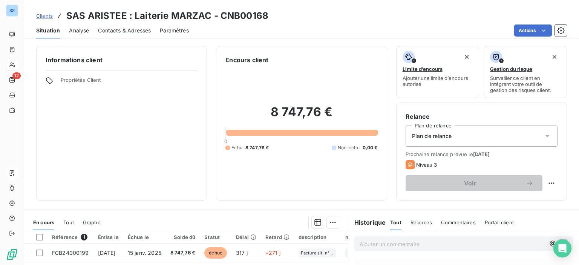
click at [123, 31] on span "Contacts & Adresses" at bounding box center [124, 31] width 53 height 8
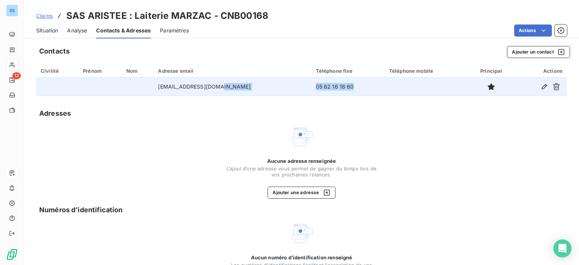
drag, startPoint x: 325, startPoint y: 89, endPoint x: 276, endPoint y: 91, distance: 49.5
click at [276, 91] on tr "[EMAIL_ADDRESS][DOMAIN_NAME] 05 62 16 18 60" at bounding box center [301, 87] width 531 height 18
copy tr "05 62 16 18 60"
drag, startPoint x: 167, startPoint y: 87, endPoint x: 227, endPoint y: 84, distance: 60.8
click at [227, 84] on td "[EMAIL_ADDRESS][DOMAIN_NAME]" at bounding box center [233, 87] width 158 height 18
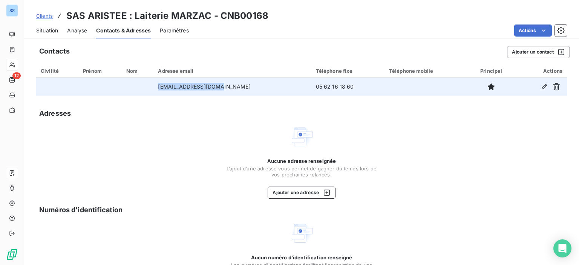
copy td "[EMAIL_ADDRESS][DOMAIN_NAME]"
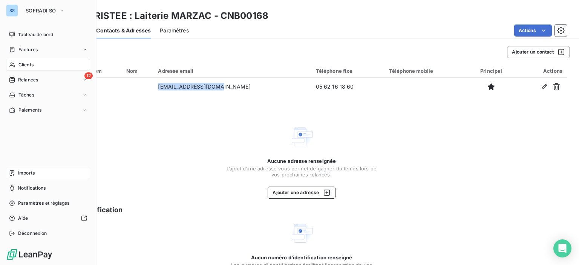
click at [28, 66] on span "Clients" at bounding box center [25, 64] width 15 height 7
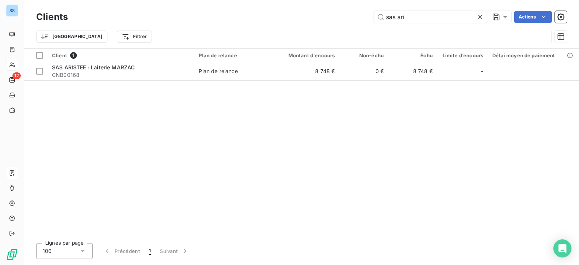
drag, startPoint x: 422, startPoint y: 19, endPoint x: 311, endPoint y: 18, distance: 111.3
click at [314, 18] on div "sas ari Actions" at bounding box center [322, 17] width 490 height 12
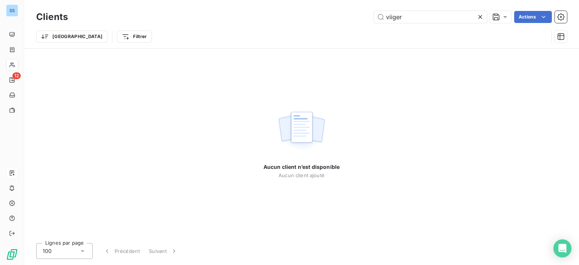
click at [295, 17] on div "viiger Actions" at bounding box center [322, 17] width 490 height 12
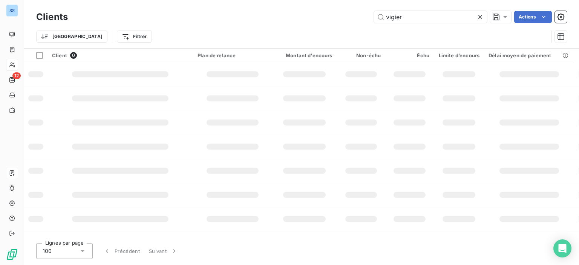
type input "vigier"
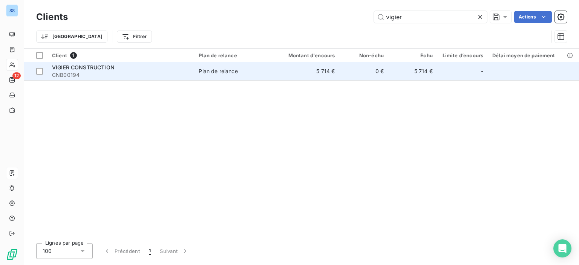
click at [129, 67] on div "VIGIER CONSTRUCTION" at bounding box center [121, 68] width 138 height 8
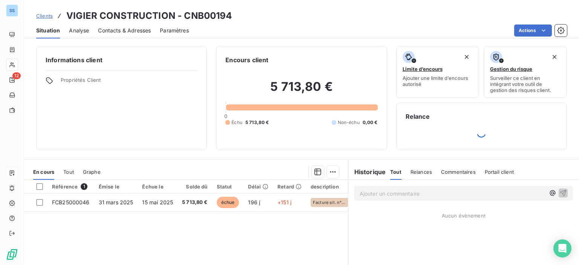
click at [132, 28] on span "Contacts & Adresses" at bounding box center [124, 31] width 53 height 8
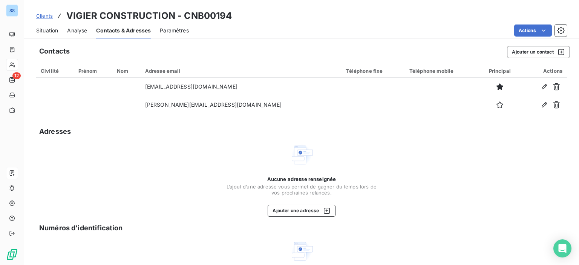
click at [46, 31] on span "Situation" at bounding box center [47, 31] width 22 height 8
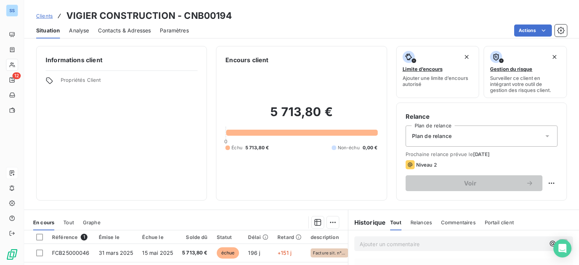
click at [121, 33] on span "Contacts & Adresses" at bounding box center [124, 31] width 53 height 8
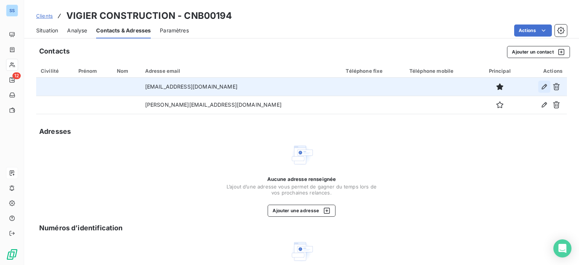
click at [541, 86] on icon "button" at bounding box center [545, 87] width 8 height 8
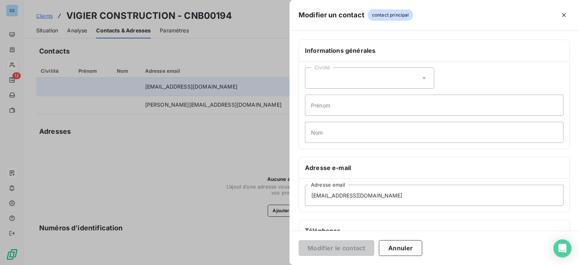
scroll to position [38, 0]
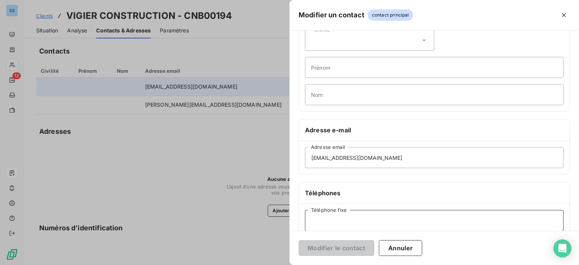
paste input "05 53 55 18 33"
type input "05 53 55 18 33"
click at [339, 250] on button "Modifier le contact" at bounding box center [337, 248] width 76 height 16
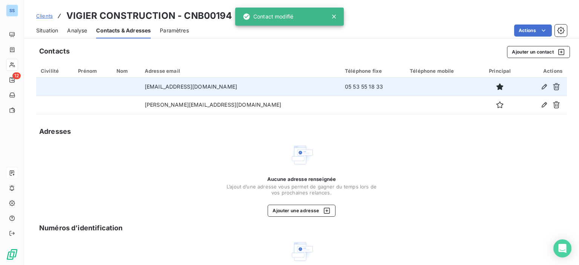
click at [146, 144] on div "Aucune adresse renseignée L’ajout d’une adresse vous permet de gagner du temps …" at bounding box center [301, 180] width 531 height 74
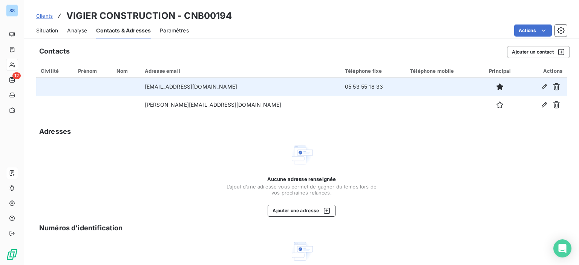
click at [47, 30] on span "Situation" at bounding box center [47, 31] width 22 height 8
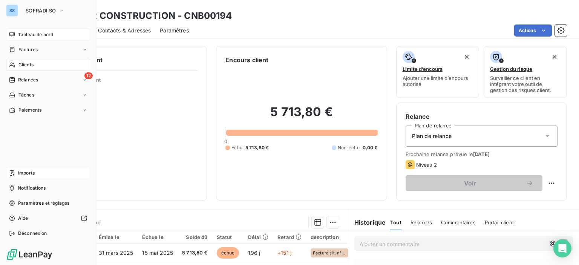
click at [44, 39] on div "Tableau de bord" at bounding box center [48, 35] width 84 height 12
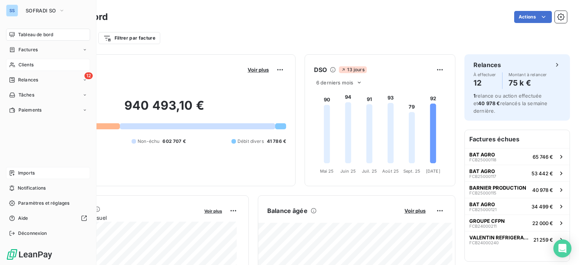
click at [36, 68] on div "Clients" at bounding box center [48, 65] width 84 height 12
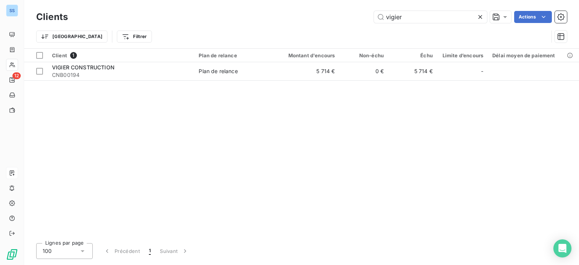
drag, startPoint x: 401, startPoint y: 15, endPoint x: 293, endPoint y: 1, distance: 109.6
click at [299, 1] on div "Clients vigier Actions Trier Filtrer" at bounding box center [301, 24] width 555 height 48
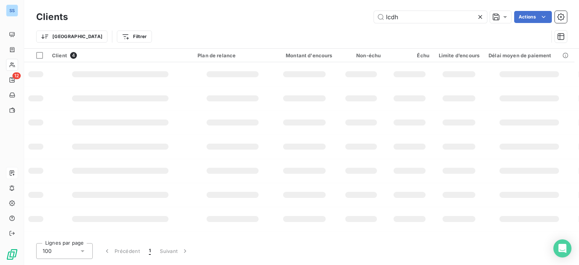
type input "lcdh"
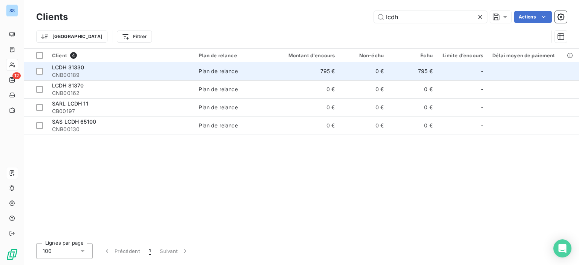
click at [94, 66] on div "LCDH 31330" at bounding box center [121, 68] width 138 height 8
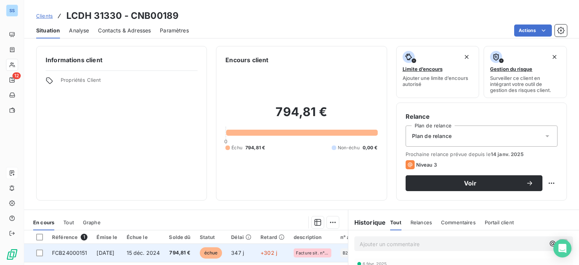
click at [107, 253] on span "[DATE]" at bounding box center [106, 253] width 18 height 6
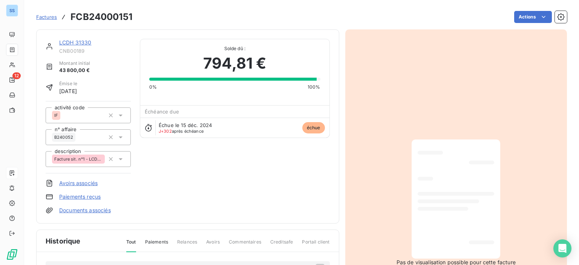
click at [75, 41] on link "LCDH 31330" at bounding box center [75, 42] width 32 height 6
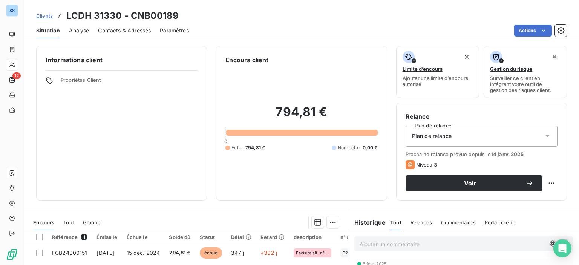
scroll to position [113, 0]
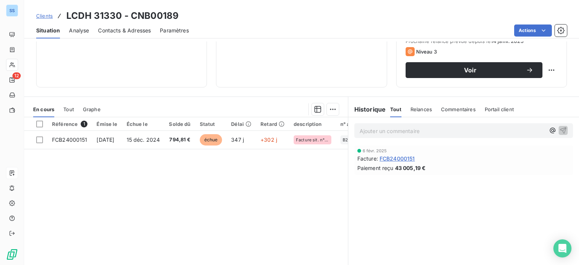
click at [114, 33] on span "Contacts & Adresses" at bounding box center [124, 31] width 53 height 8
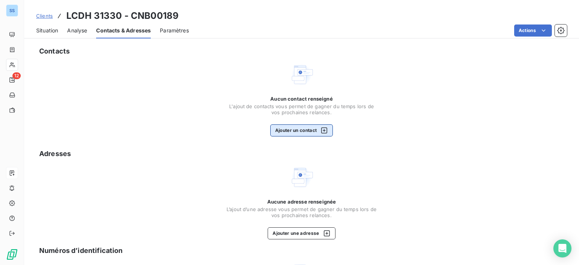
click at [324, 129] on icon "button" at bounding box center [325, 131] width 8 height 8
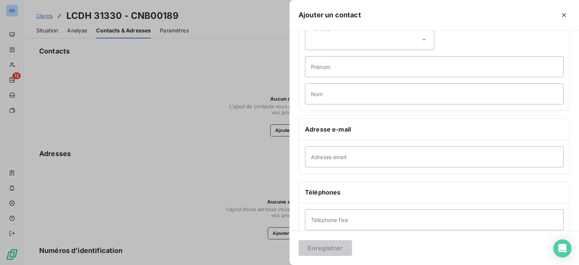
scroll to position [75, 0]
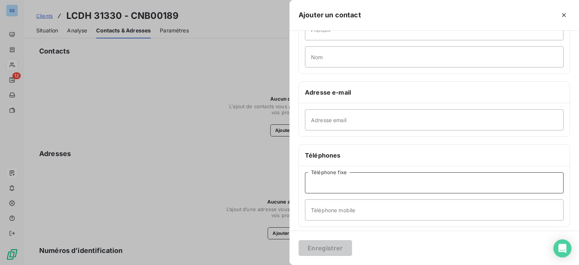
paste input "05 61 52 65 01"
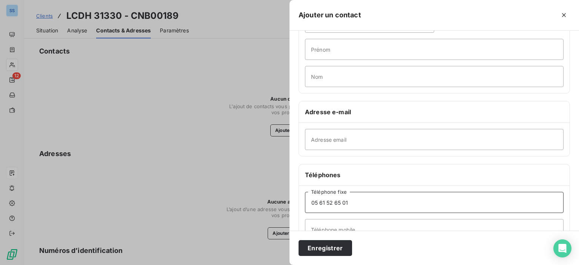
scroll to position [38, 0]
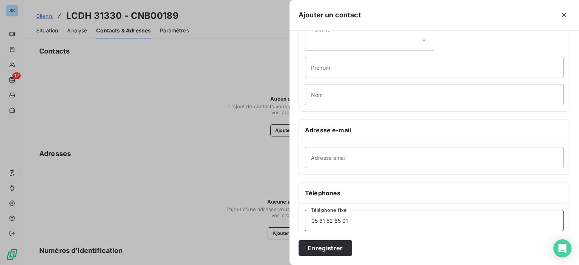
type input "05 61 52 65 01"
click at [330, 71] on input "Prénom" at bounding box center [434, 67] width 259 height 21
type input "acceuil"
click at [332, 252] on button "Enregistrer" at bounding box center [326, 248] width 54 height 16
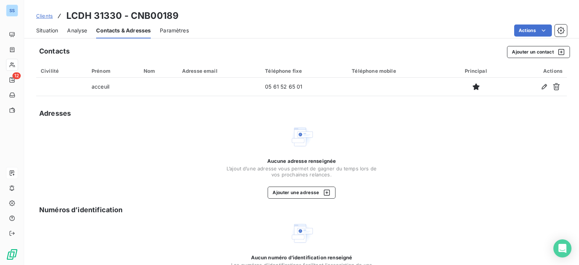
click at [50, 31] on span "Situation" at bounding box center [47, 31] width 22 height 8
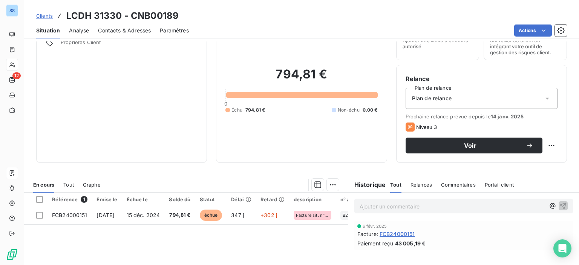
click at [127, 32] on span "Contacts & Adresses" at bounding box center [124, 31] width 53 height 8
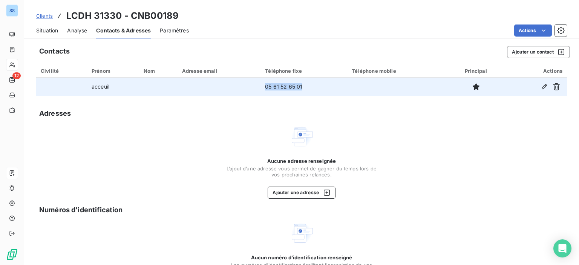
drag, startPoint x: 316, startPoint y: 89, endPoint x: 258, endPoint y: 91, distance: 57.3
click at [261, 91] on td "05 61 52 65 01" at bounding box center [304, 87] width 87 height 18
copy td "05 61 52 65 01"
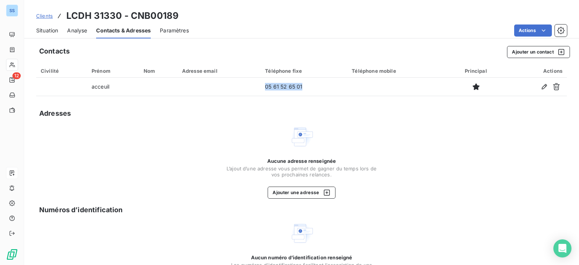
click at [57, 29] on span "Situation" at bounding box center [47, 31] width 22 height 8
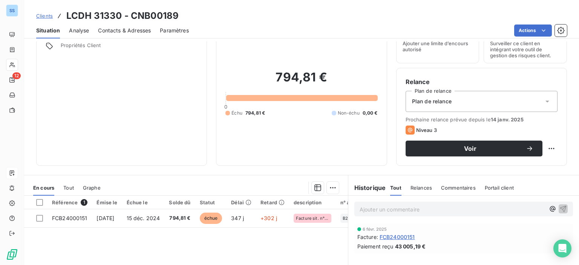
scroll to position [75, 0]
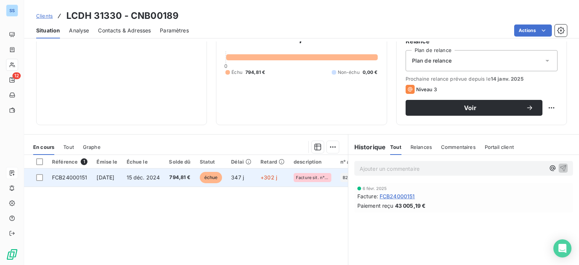
click at [186, 180] on span "794,81 €" at bounding box center [179, 178] width 21 height 8
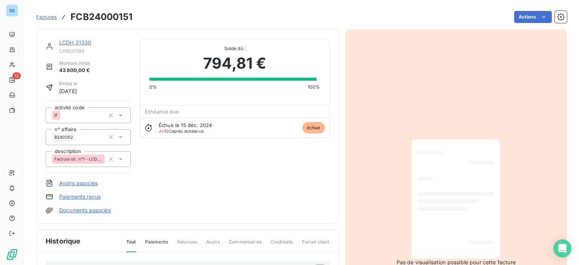
click at [74, 41] on link "LCDH 31330" at bounding box center [75, 42] width 32 height 6
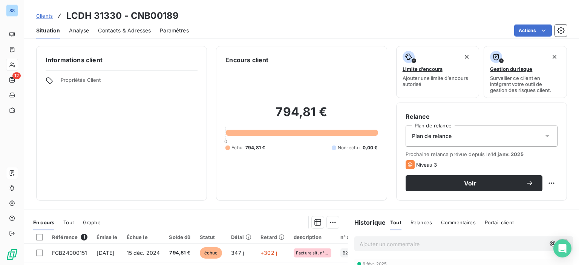
click at [140, 34] on span "Contacts & Adresses" at bounding box center [124, 31] width 53 height 8
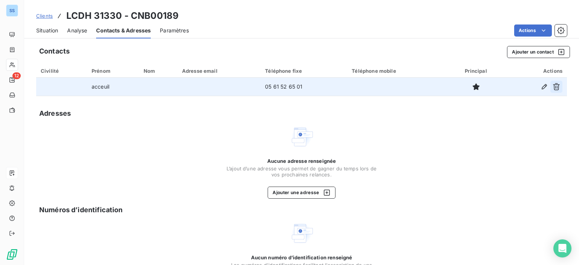
click at [553, 85] on icon "button" at bounding box center [557, 87] width 8 height 8
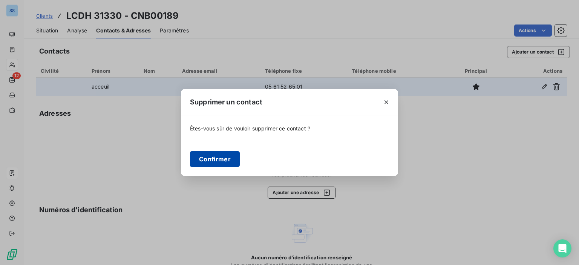
click at [203, 163] on button "Confirmer" at bounding box center [215, 159] width 50 height 16
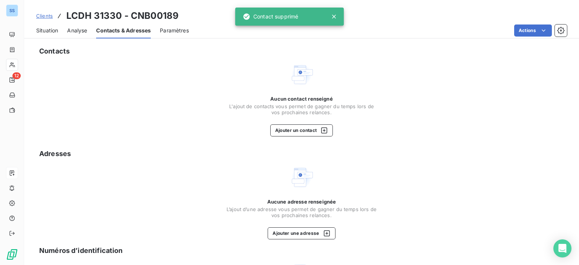
click at [56, 30] on span "Situation" at bounding box center [47, 31] width 22 height 8
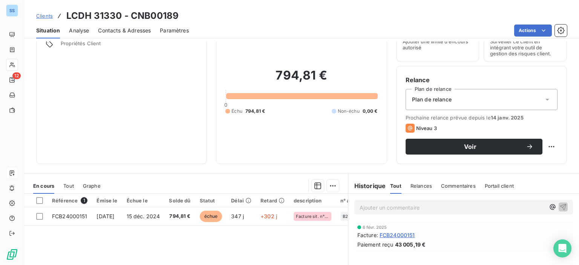
scroll to position [75, 0]
